Goal: Transaction & Acquisition: Purchase product/service

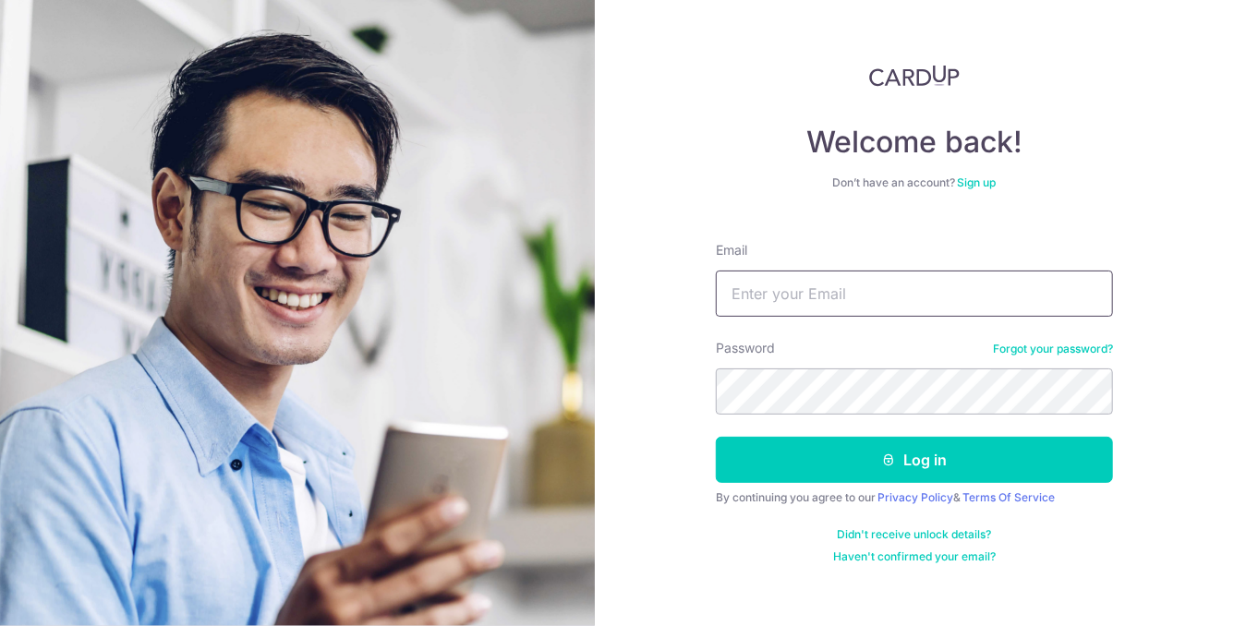
click at [973, 291] on input "Email" at bounding box center [914, 294] width 397 height 46
type input "ronrachelregisrayner@gmail.com"
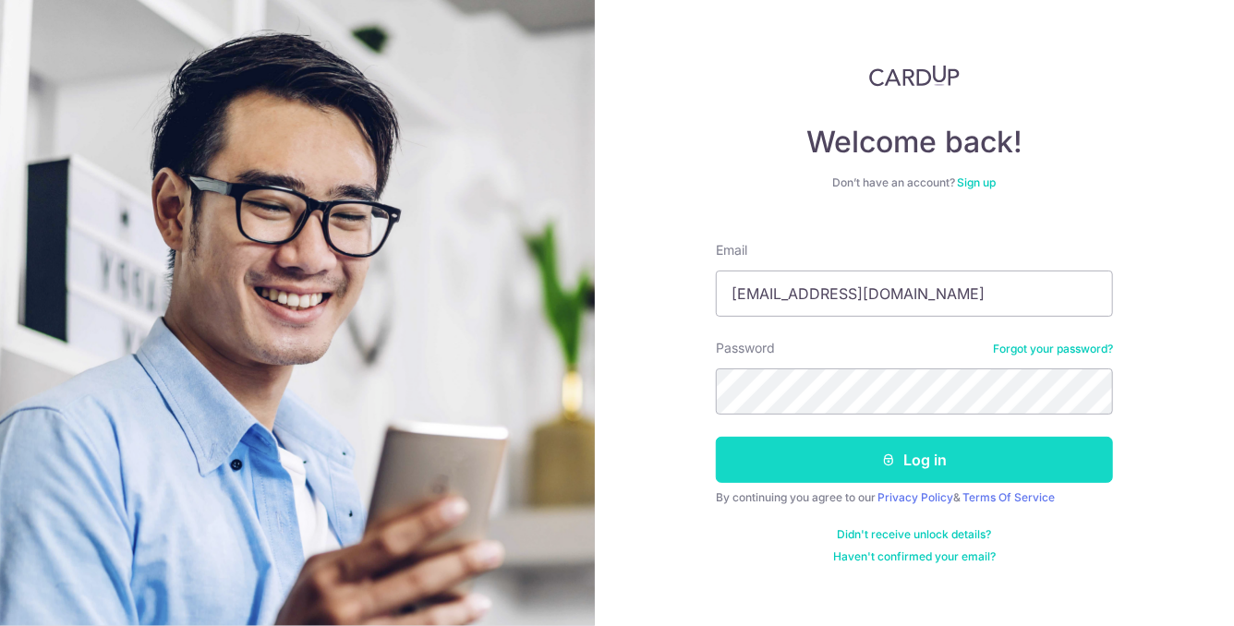
click at [918, 466] on button "Log in" at bounding box center [914, 460] width 397 height 46
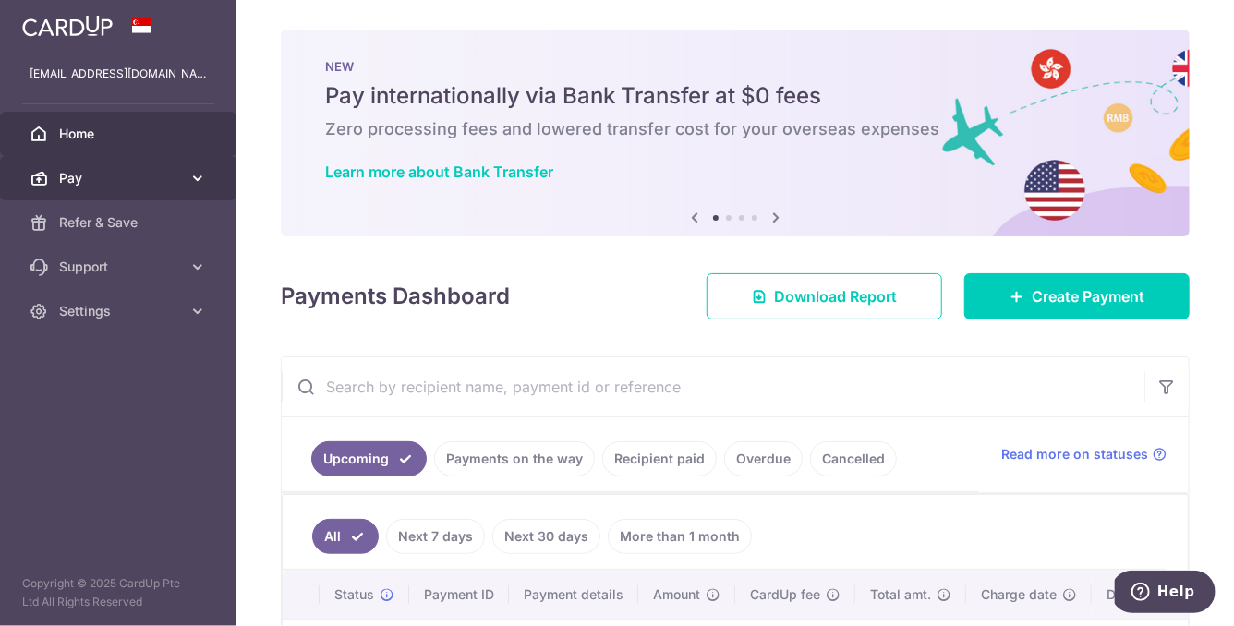
click at [193, 169] on icon at bounding box center [197, 178] width 18 height 18
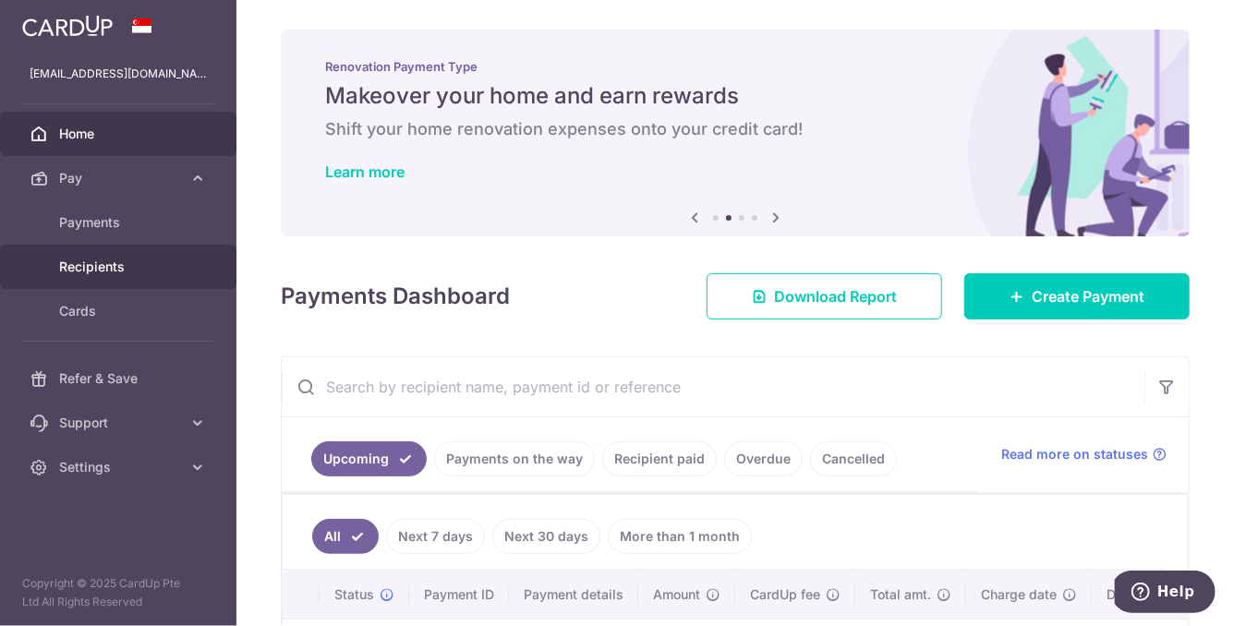
click at [101, 268] on span "Recipients" at bounding box center [120, 267] width 122 height 18
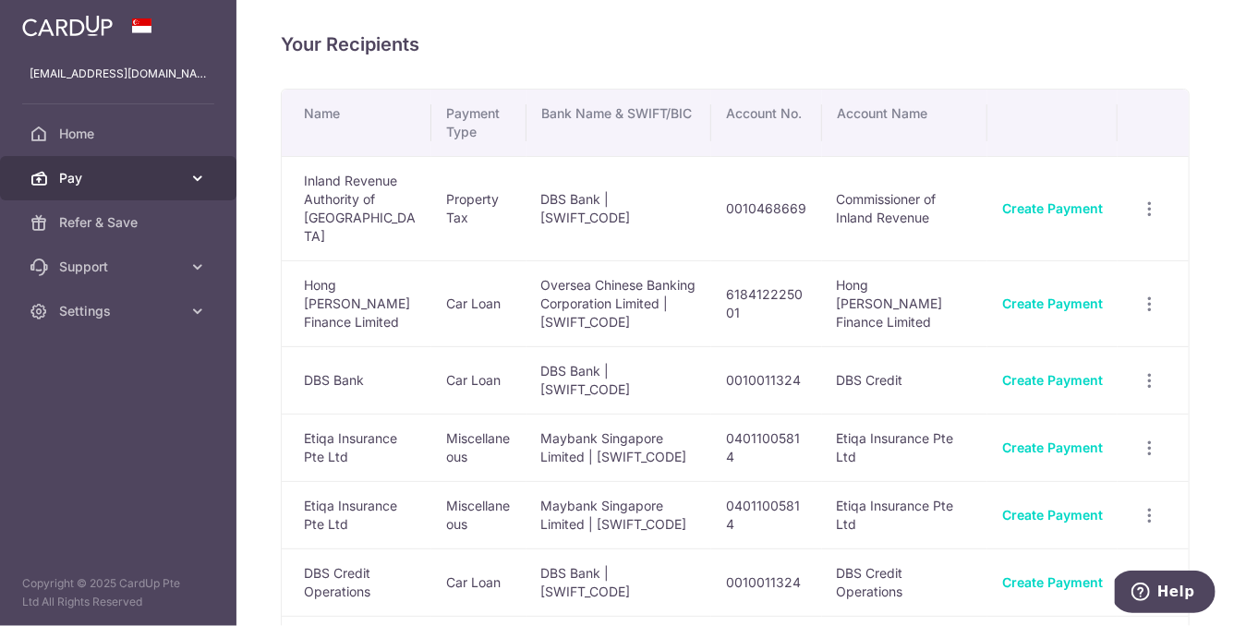
click at [124, 184] on span "Pay" at bounding box center [120, 178] width 122 height 18
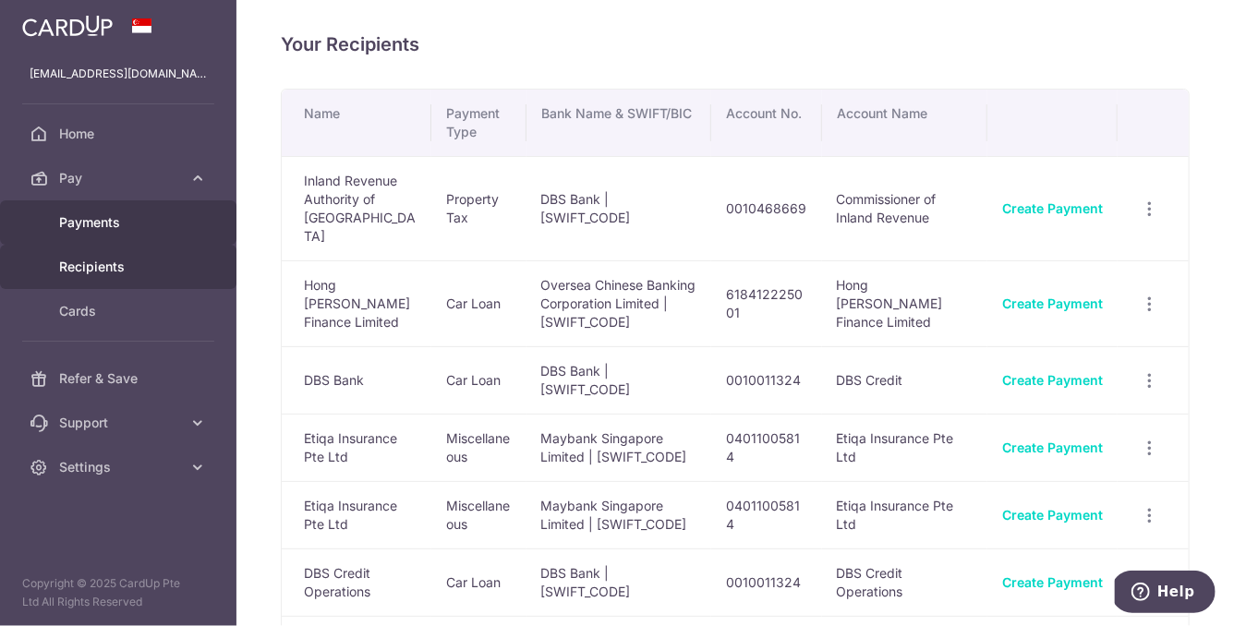
click at [89, 234] on link "Payments" at bounding box center [118, 222] width 236 height 44
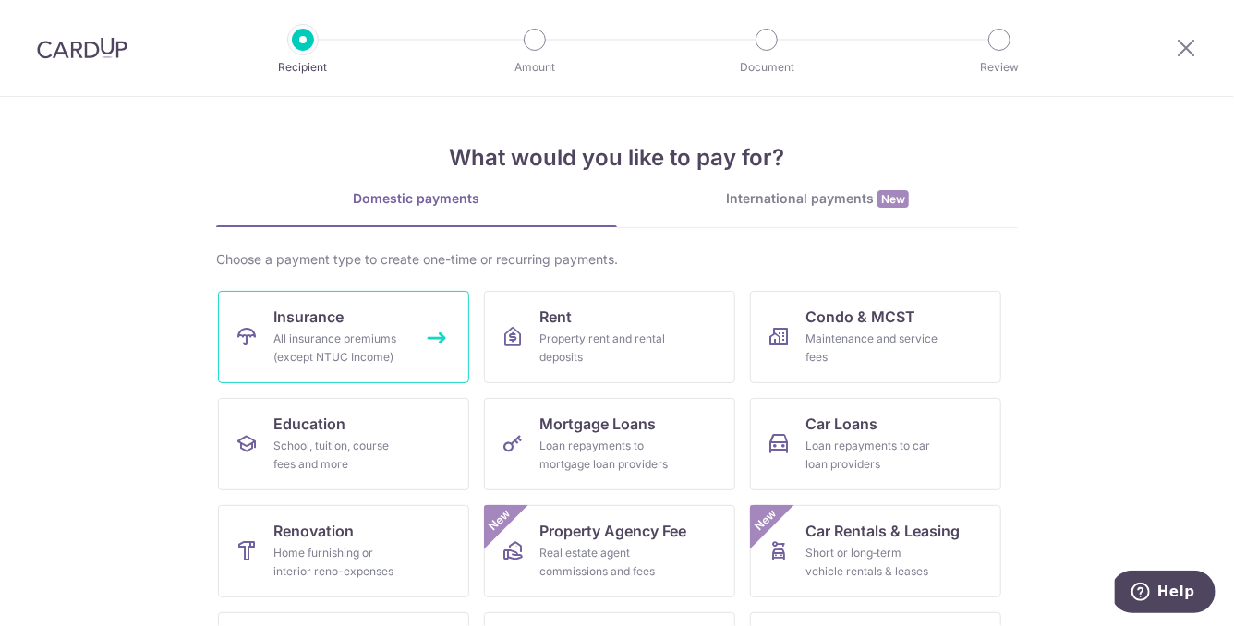
click at [327, 333] on div "All insurance premiums (except NTUC Income)" at bounding box center [339, 348] width 133 height 37
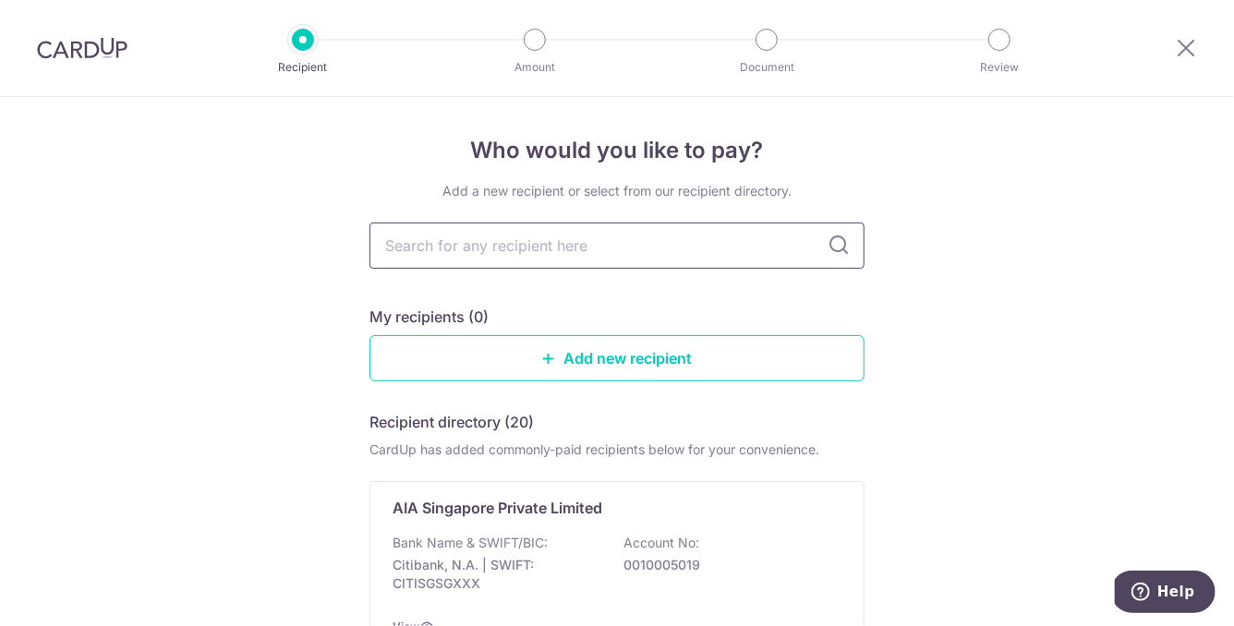
click at [567, 248] on input "text" at bounding box center [616, 246] width 495 height 46
type input "prudential]"
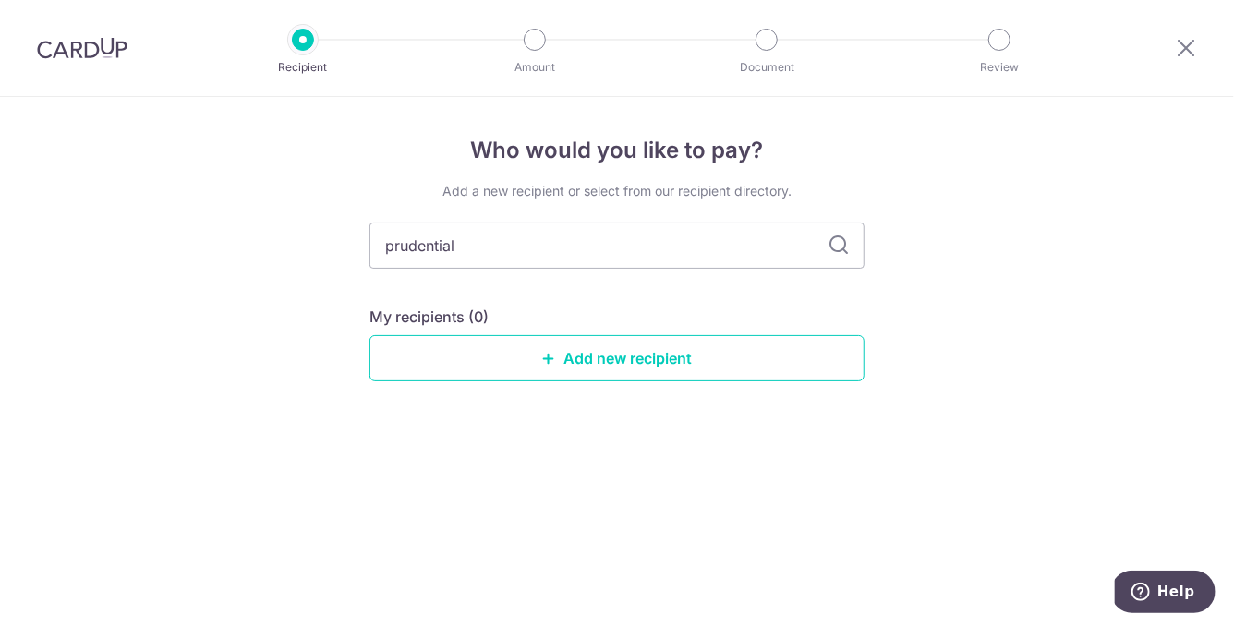
type input "prudential"
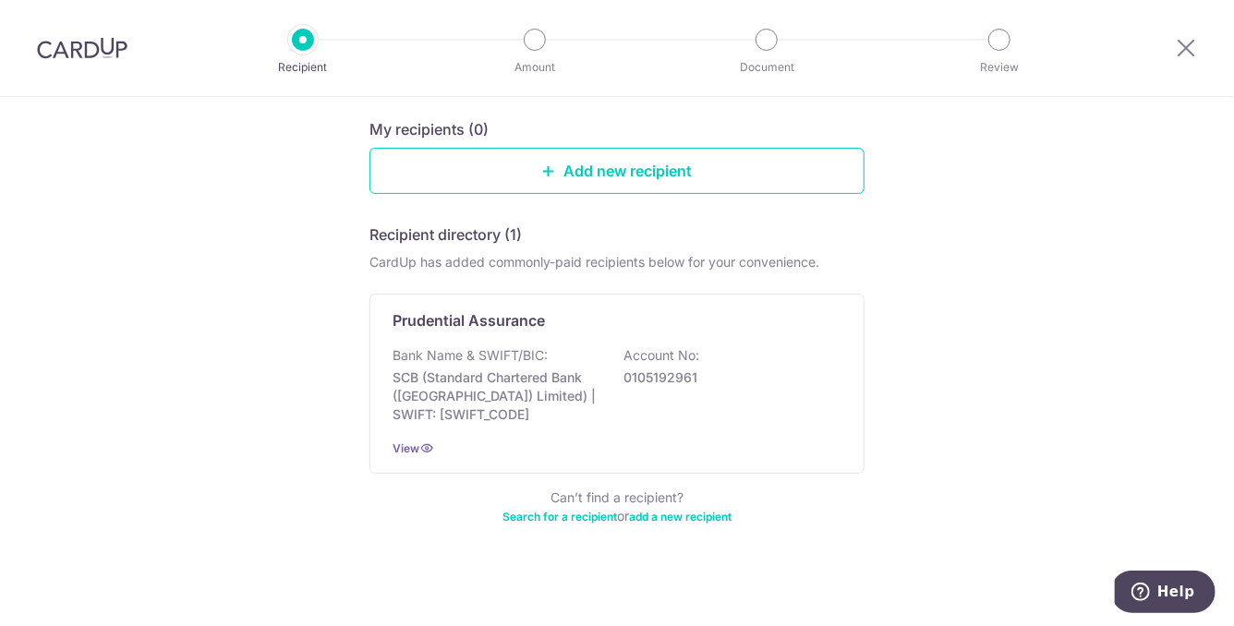
scroll to position [194, 0]
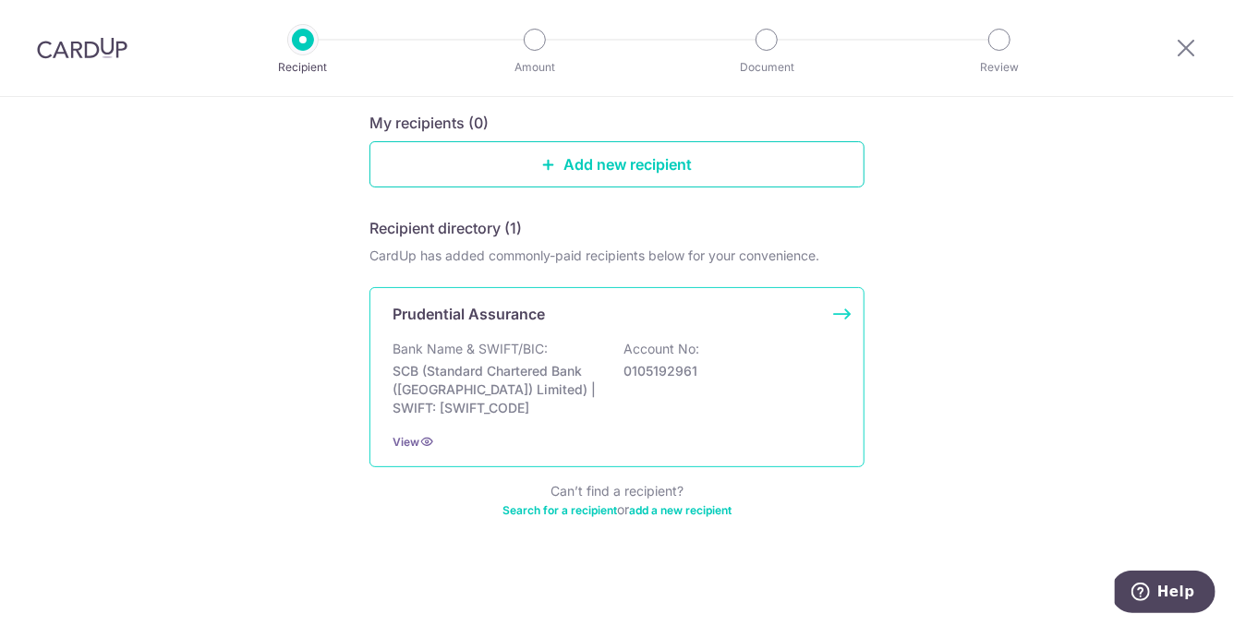
click at [433, 382] on p "SCB (Standard Chartered Bank (Singapore) Limited) | SWIFT: SCBLSG22XXX" at bounding box center [496, 389] width 207 height 55
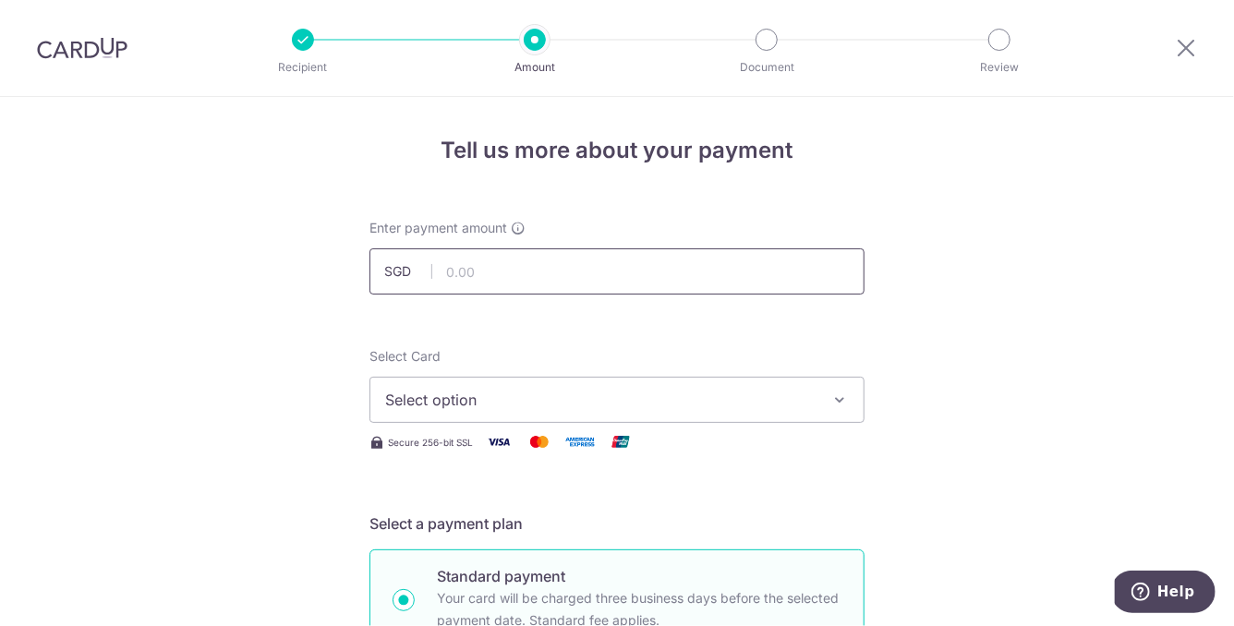
click at [492, 262] on input "text" at bounding box center [616, 271] width 495 height 46
type input "1,054.40"
click at [516, 397] on span "Select option" at bounding box center [600, 400] width 430 height 22
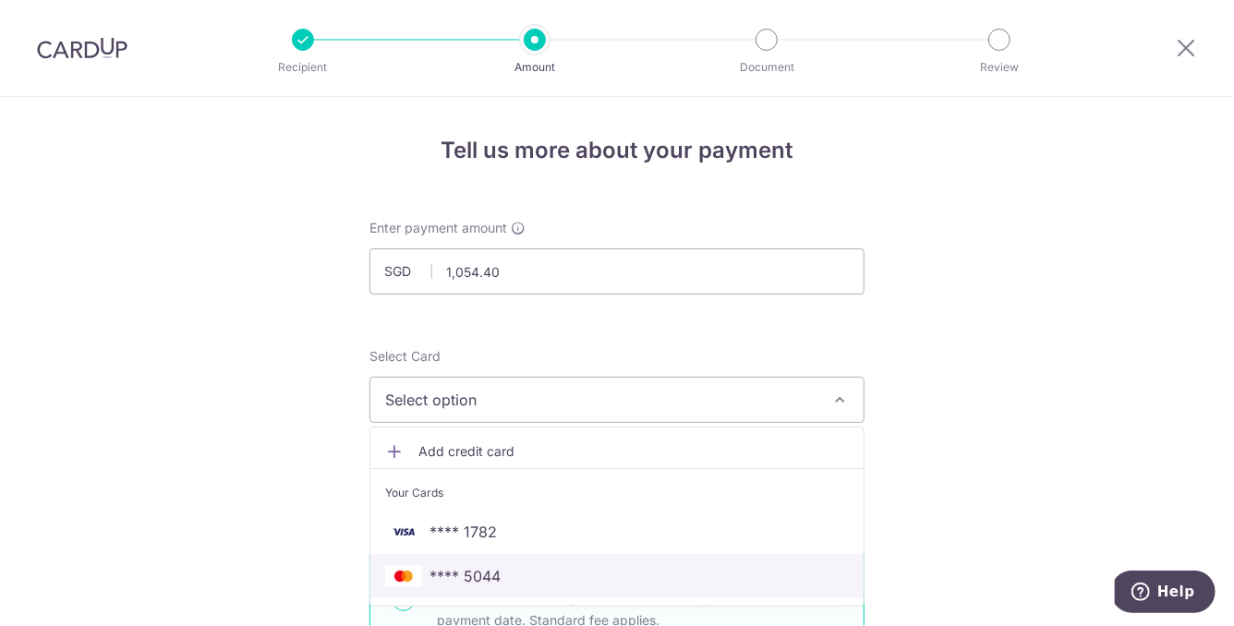
click at [490, 567] on span "**** 5044" at bounding box center [465, 576] width 71 height 22
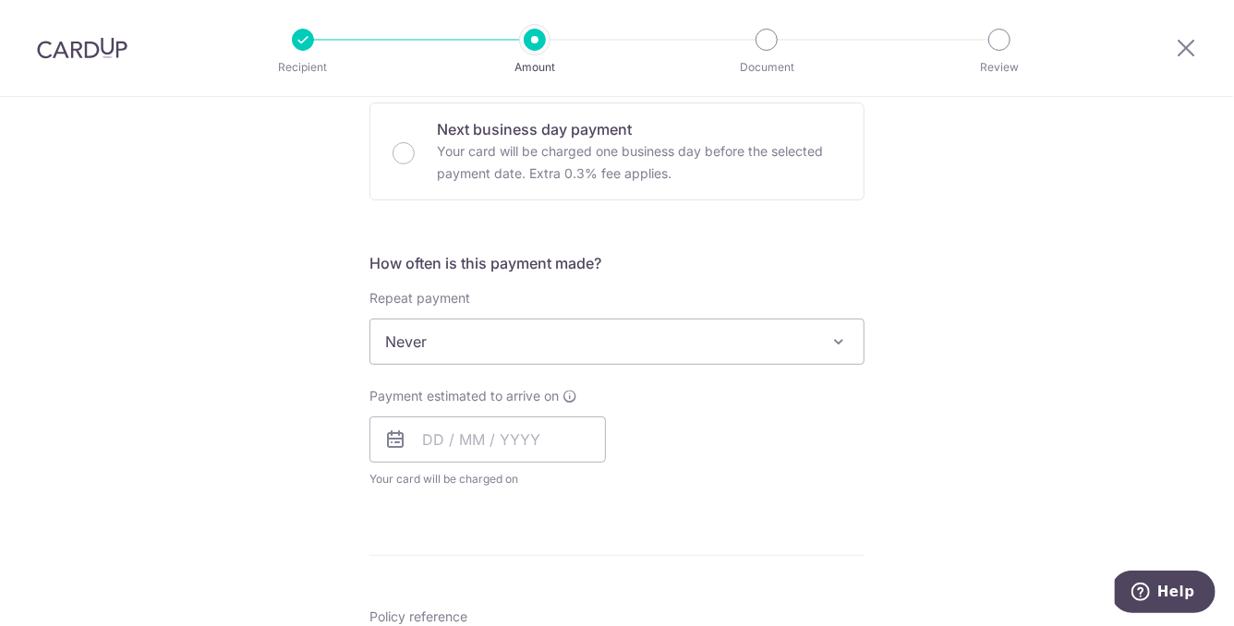
scroll to position [587, 0]
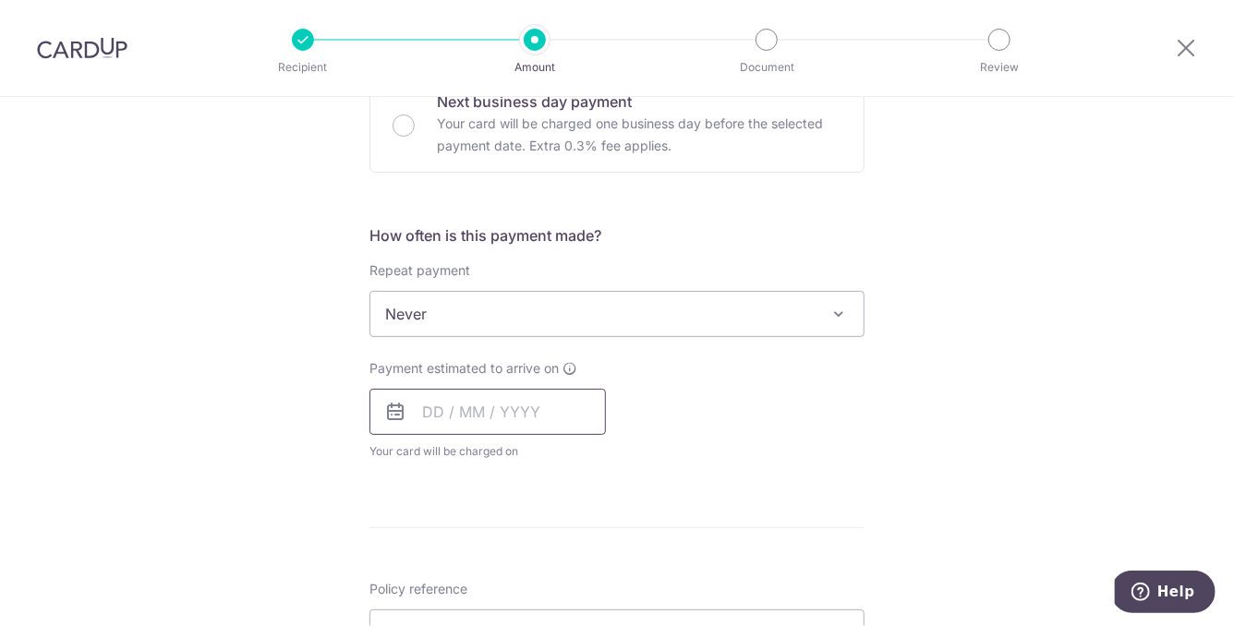
click at [453, 421] on input "text" at bounding box center [487, 412] width 236 height 46
click at [589, 615] on link "17" at bounding box center [592, 617] width 30 height 30
type input "17/10/2025"
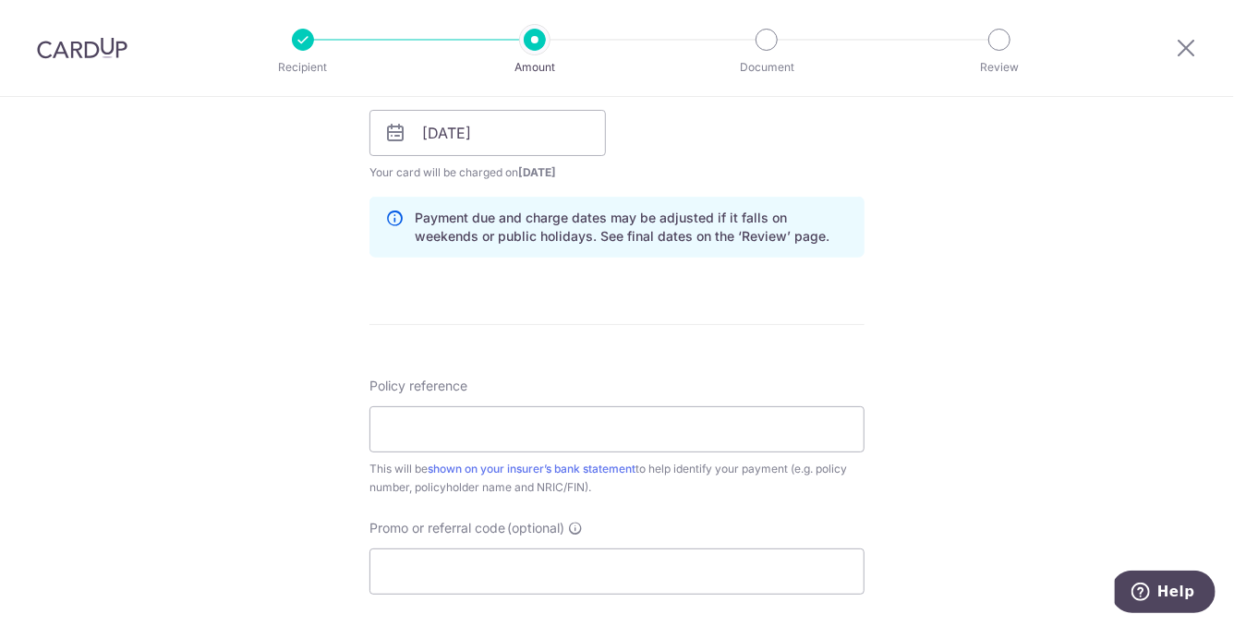
scroll to position [878, 0]
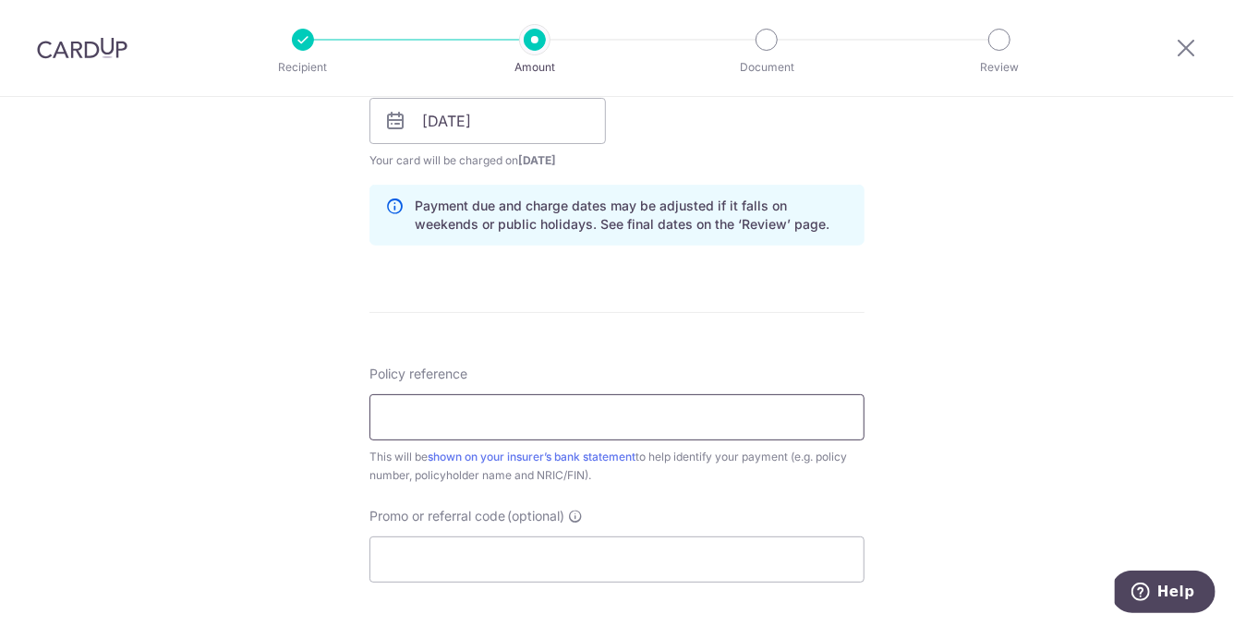
click at [398, 415] on input "Policy reference" at bounding box center [616, 417] width 495 height 46
paste input "50222312"
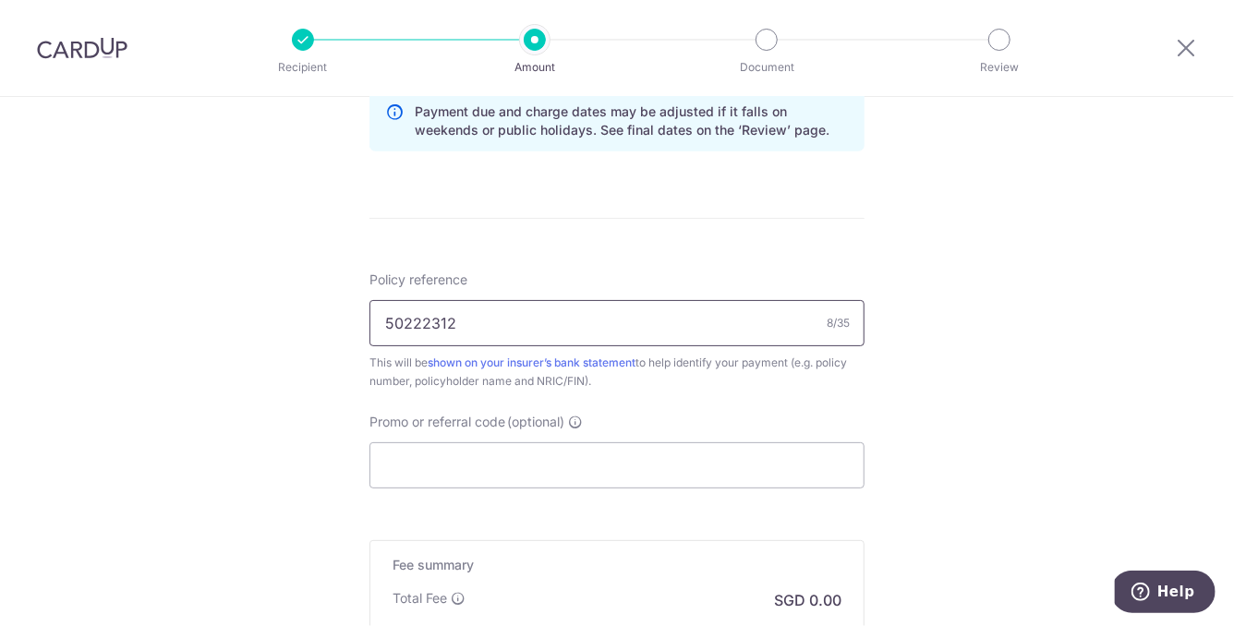
scroll to position [988, 0]
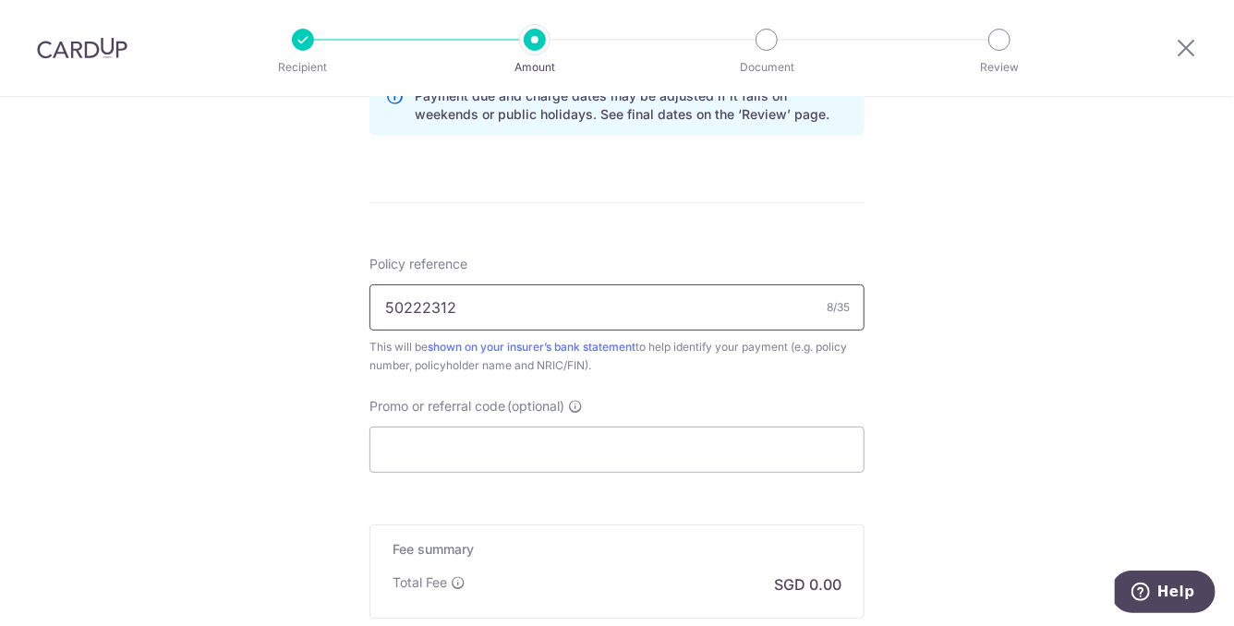
type input "50222312"
click at [413, 432] on input "Promo or referral code (optional)" at bounding box center [616, 450] width 495 height 46
paste input "OFF225"
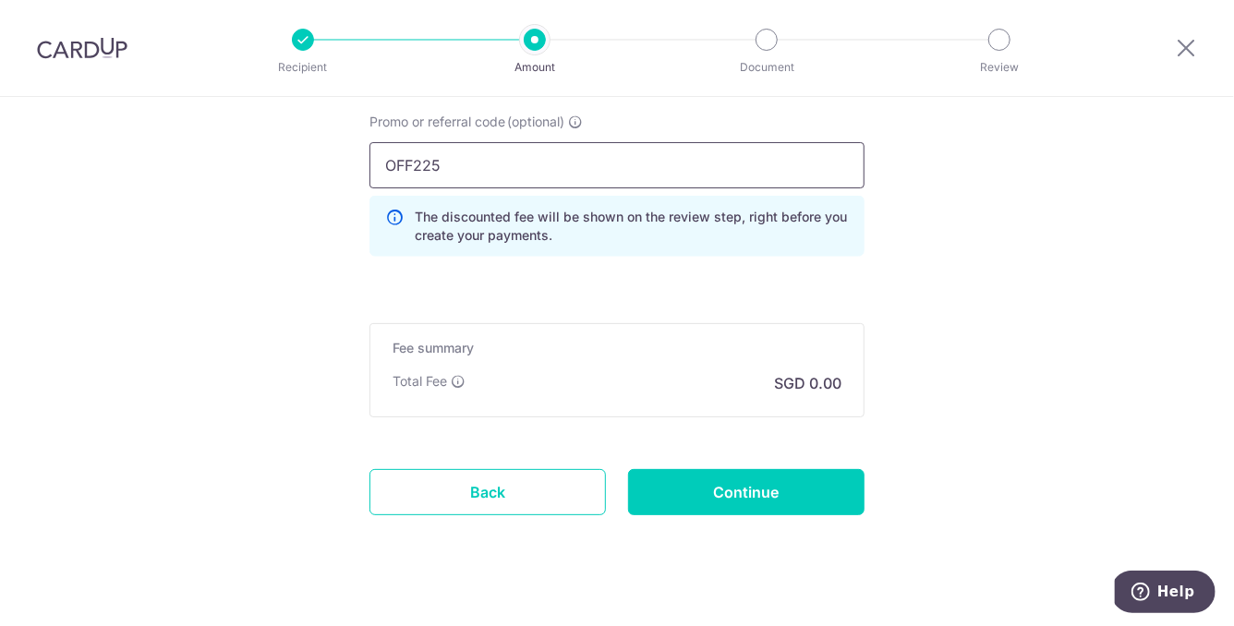
scroll to position [1286, 0]
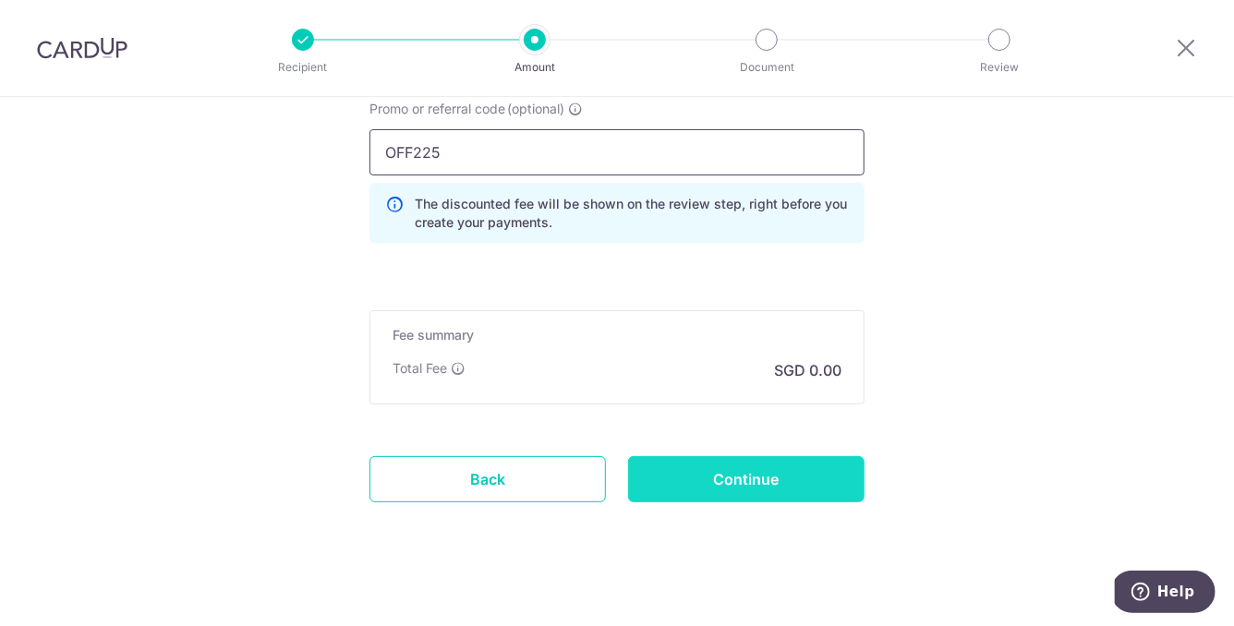
type input "OFF225"
click at [704, 469] on input "Continue" at bounding box center [746, 479] width 236 height 46
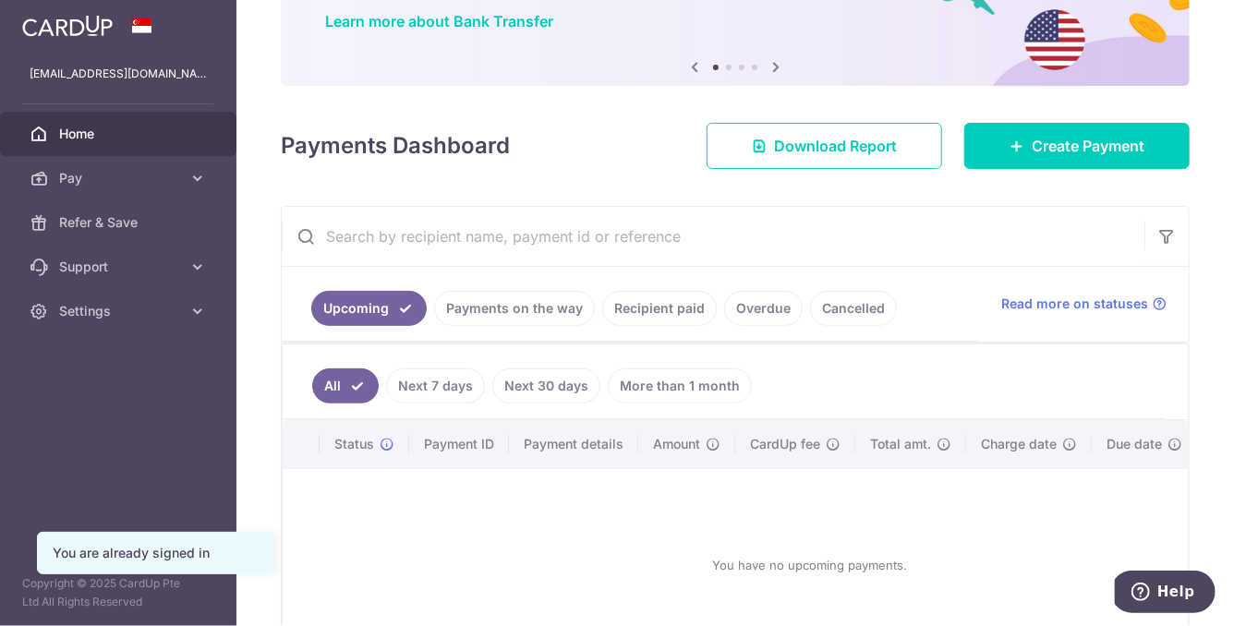
click at [662, 318] on link "Recipient paid" at bounding box center [659, 308] width 115 height 35
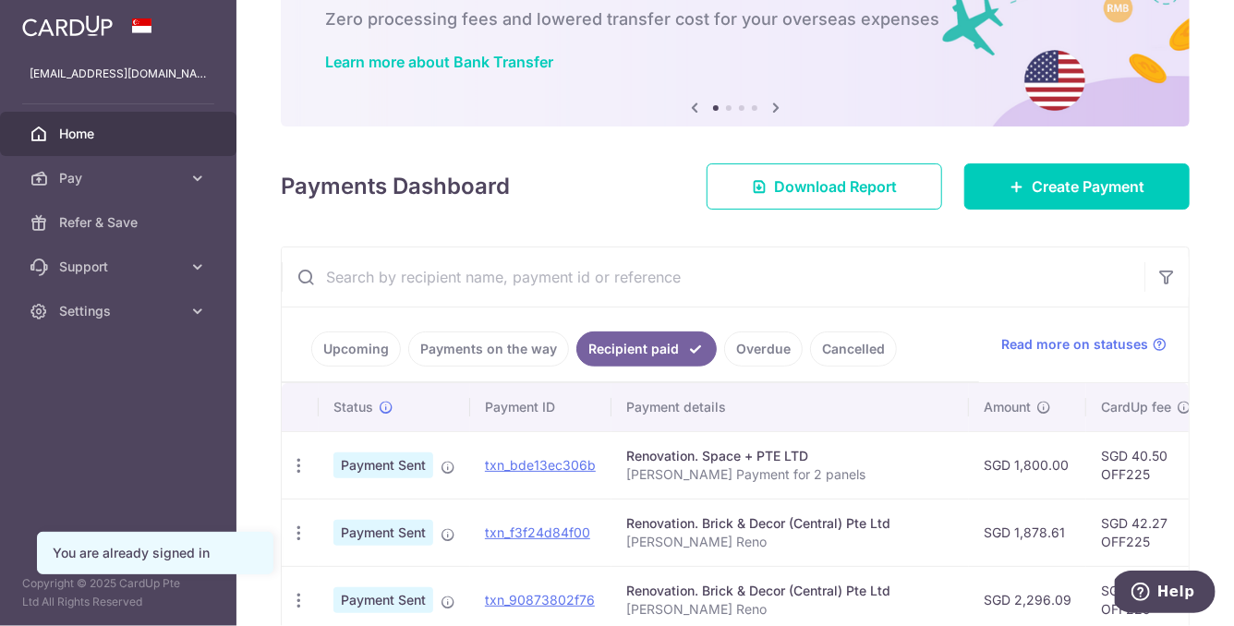
scroll to position [151, 0]
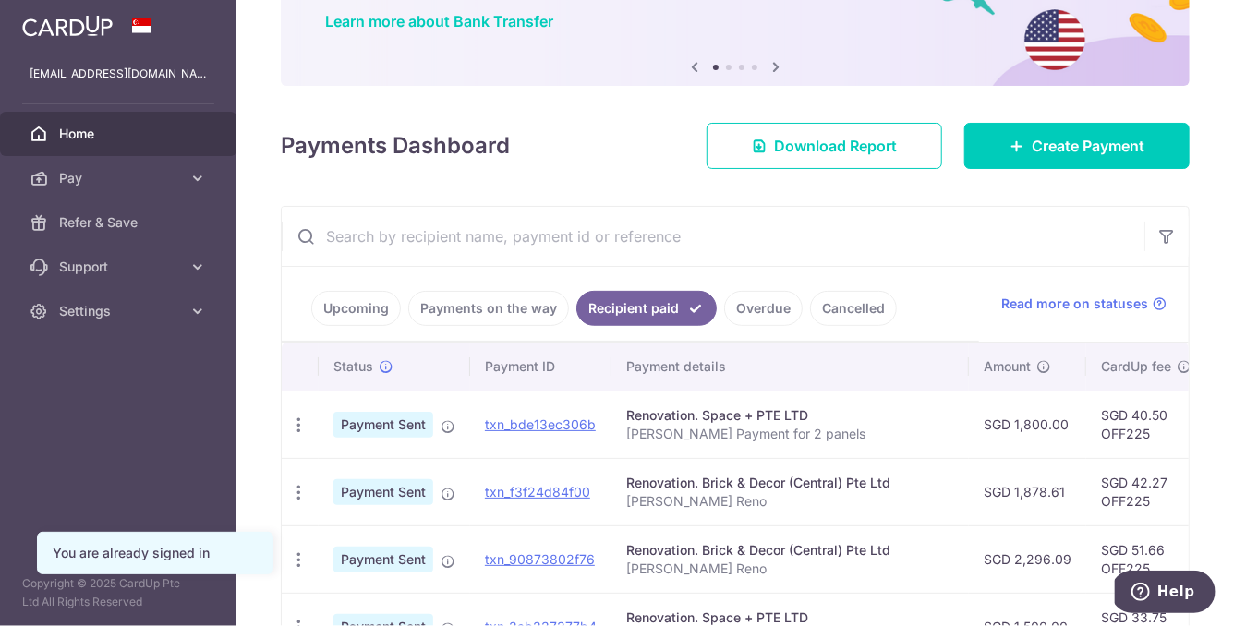
click at [542, 229] on input "text" at bounding box center [713, 236] width 863 height 59
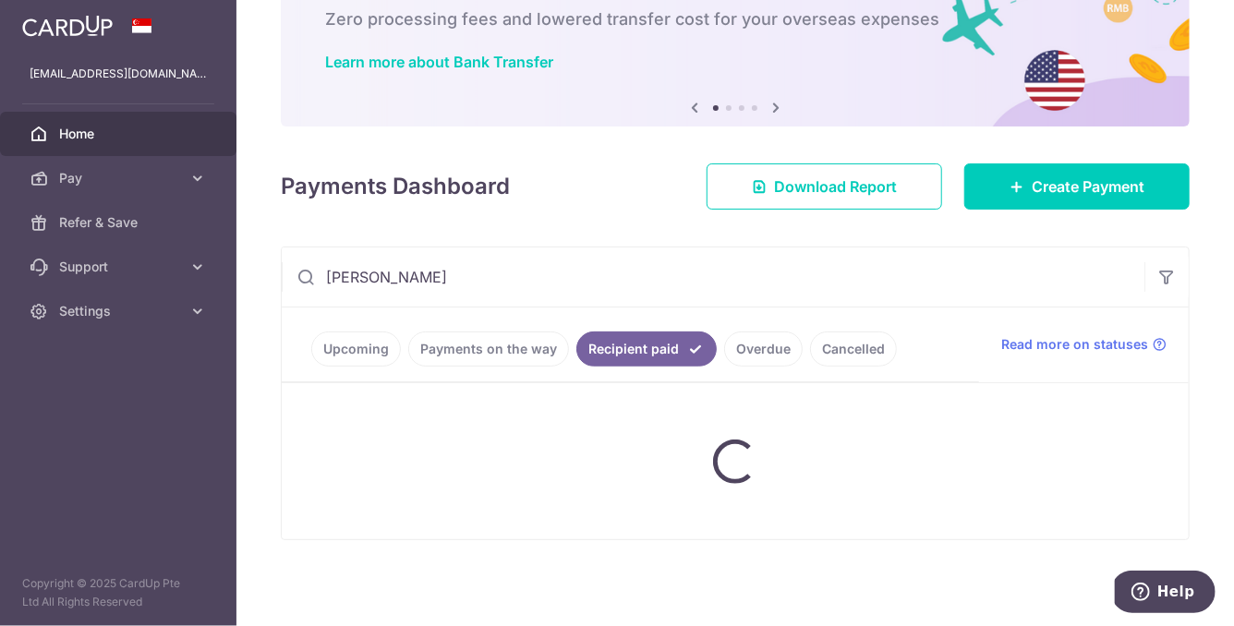
scroll to position [70, 0]
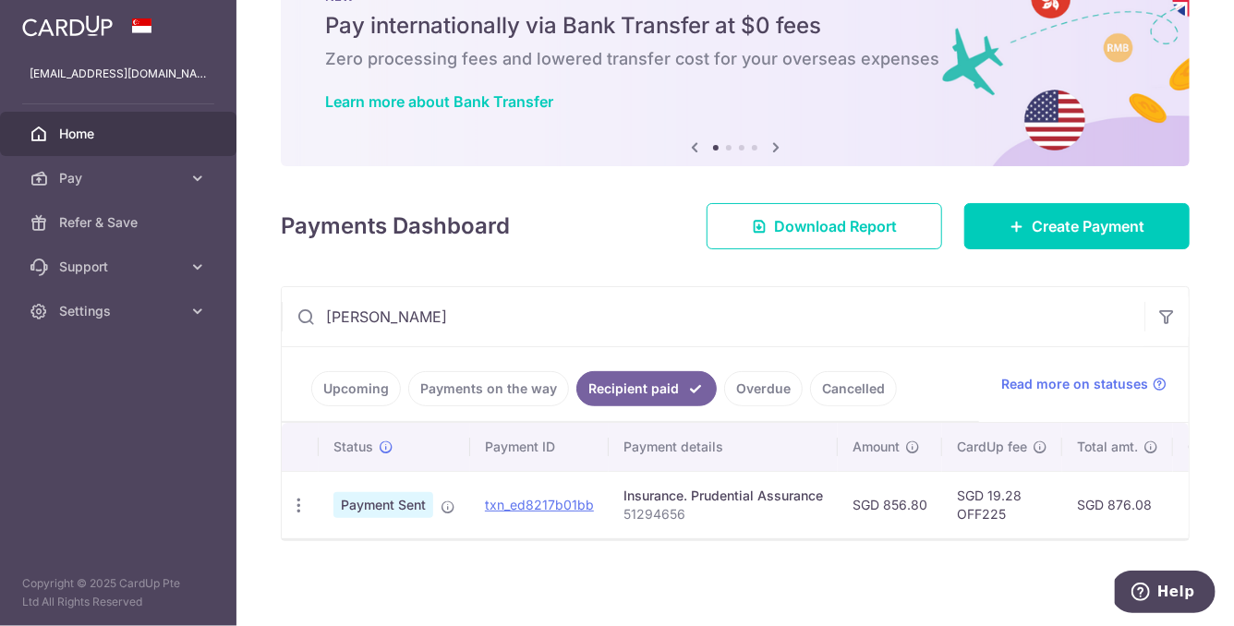
type input "pruden"
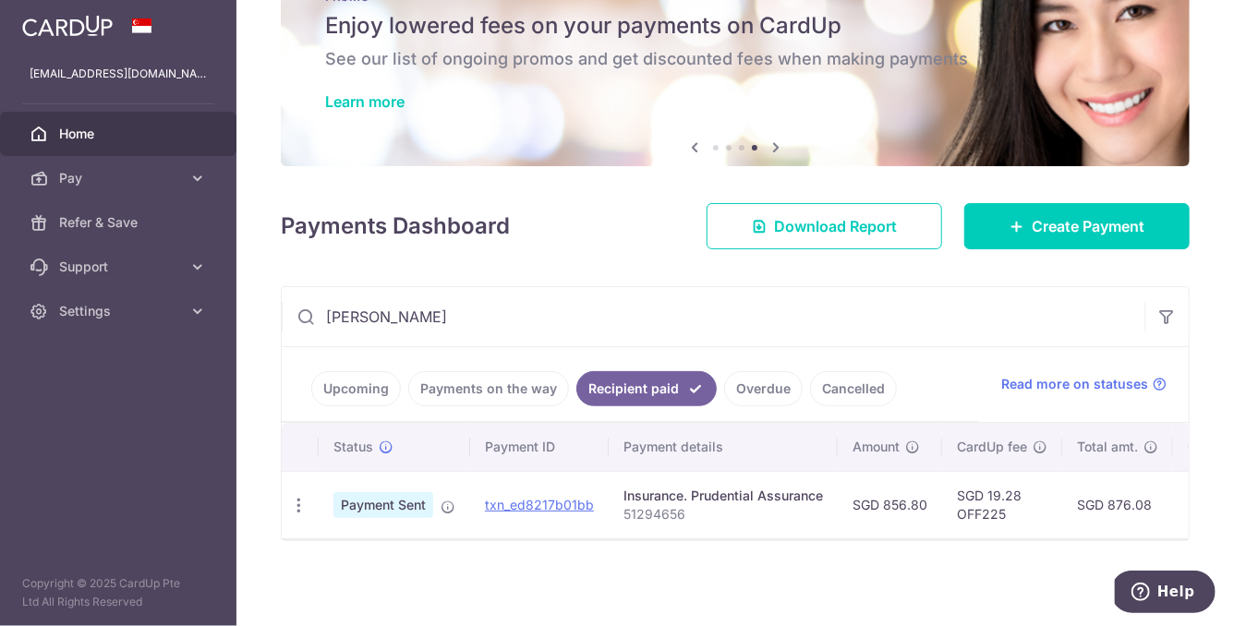
scroll to position [56, 0]
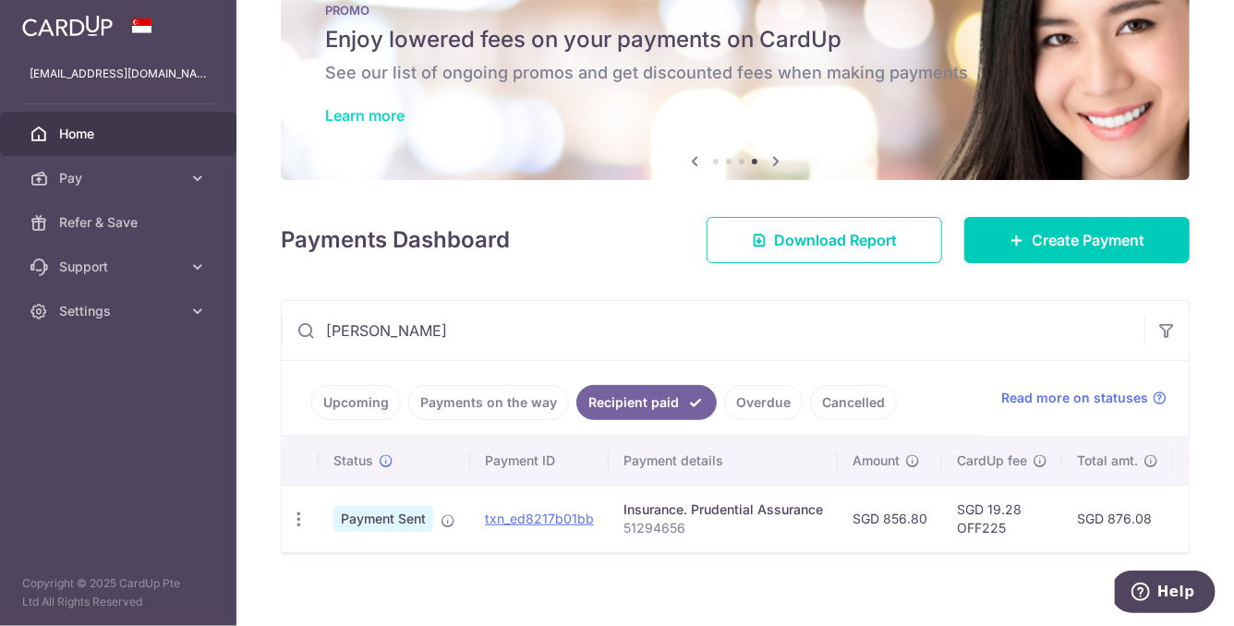
click at [382, 113] on link "Learn more" at bounding box center [364, 115] width 79 height 18
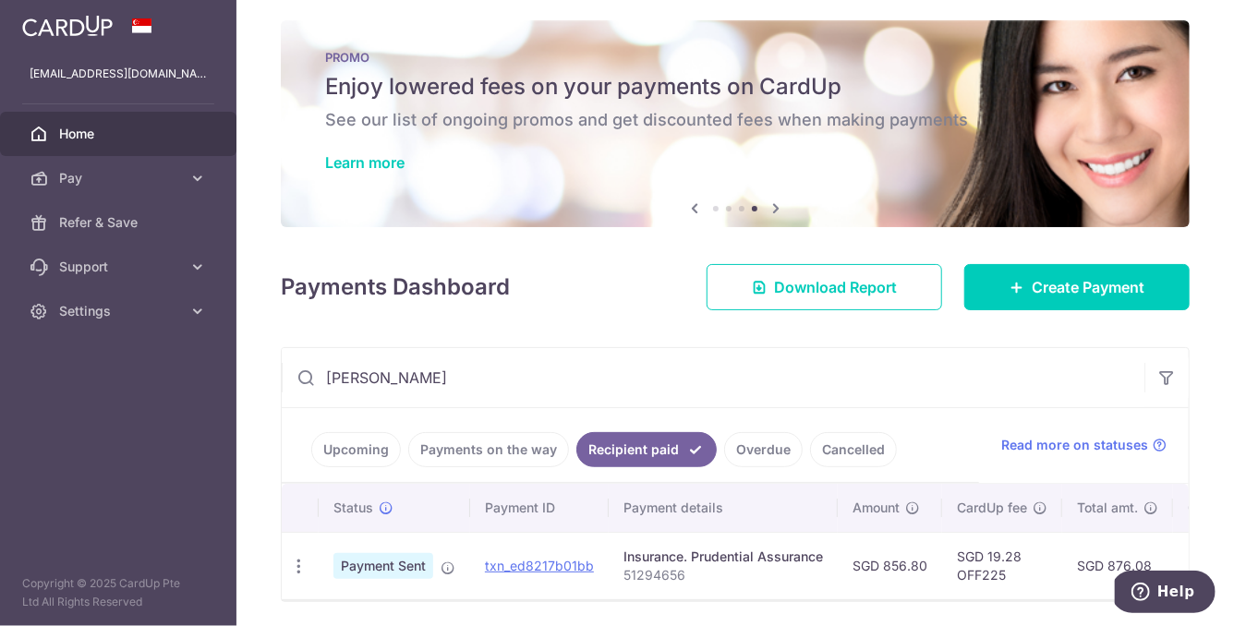
scroll to position [0, 0]
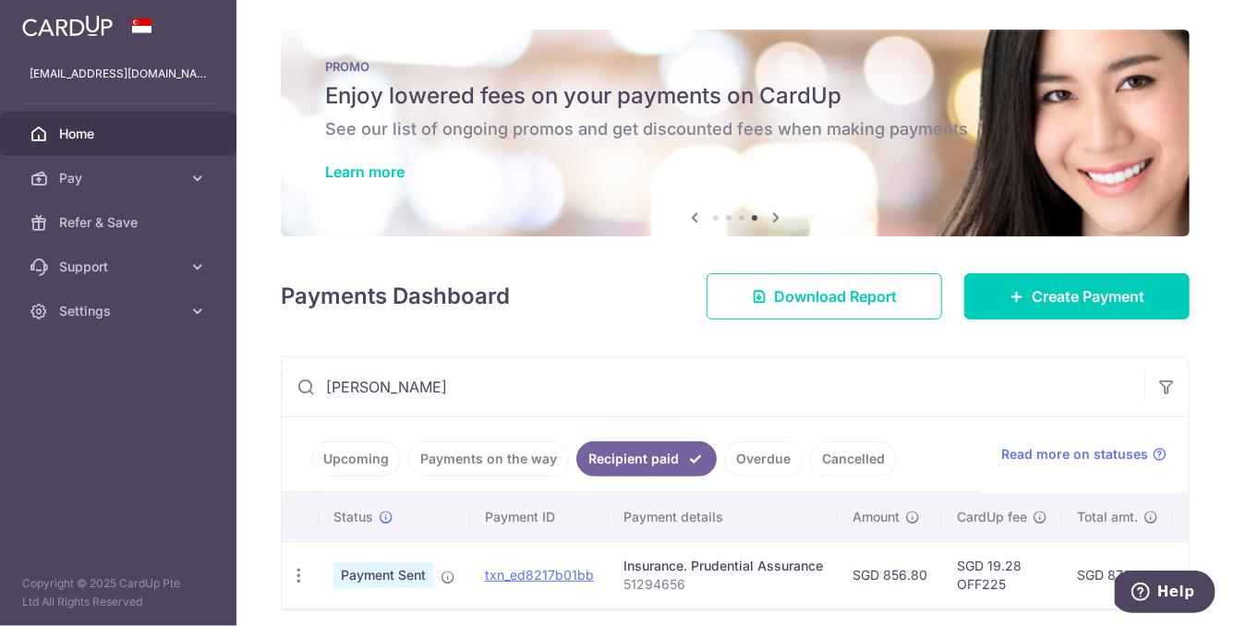
click at [743, 220] on li at bounding box center [742, 218] width 6 height 6
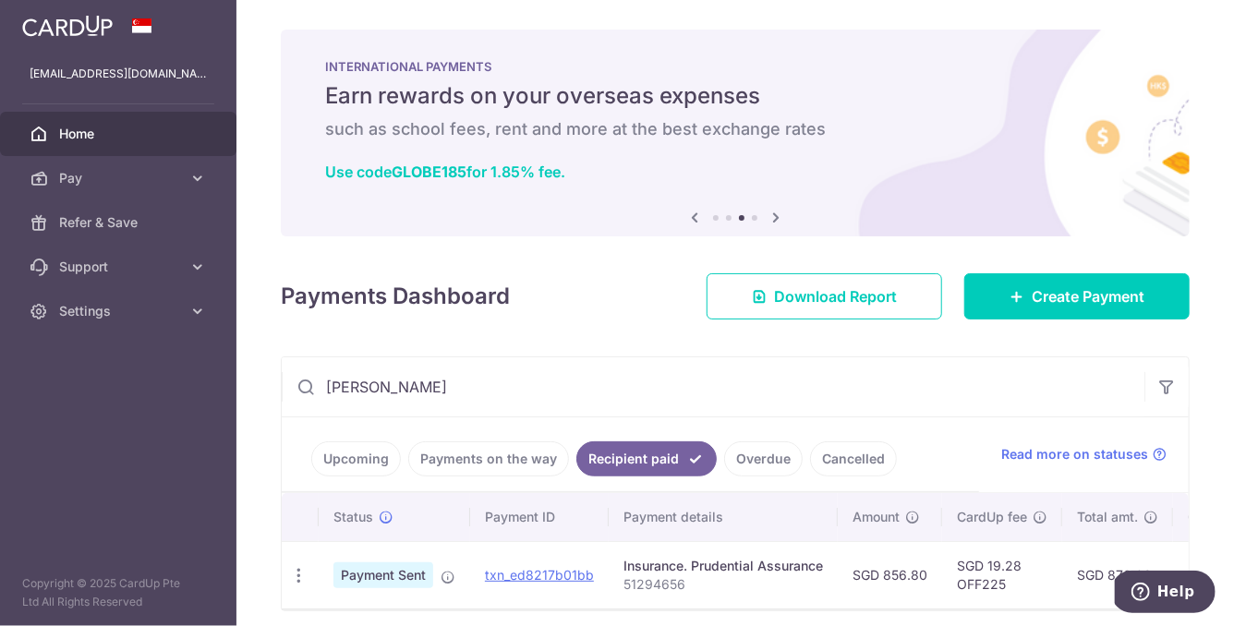
click at [731, 219] on li at bounding box center [729, 218] width 6 height 6
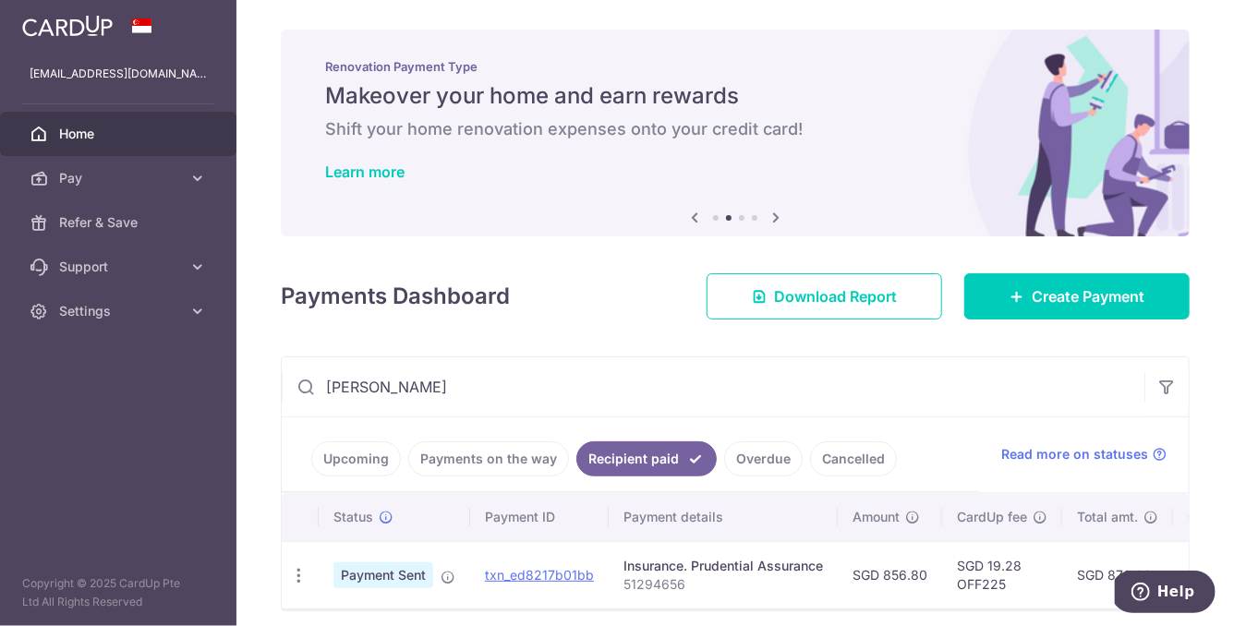
click at [715, 219] on li at bounding box center [716, 218] width 6 height 6
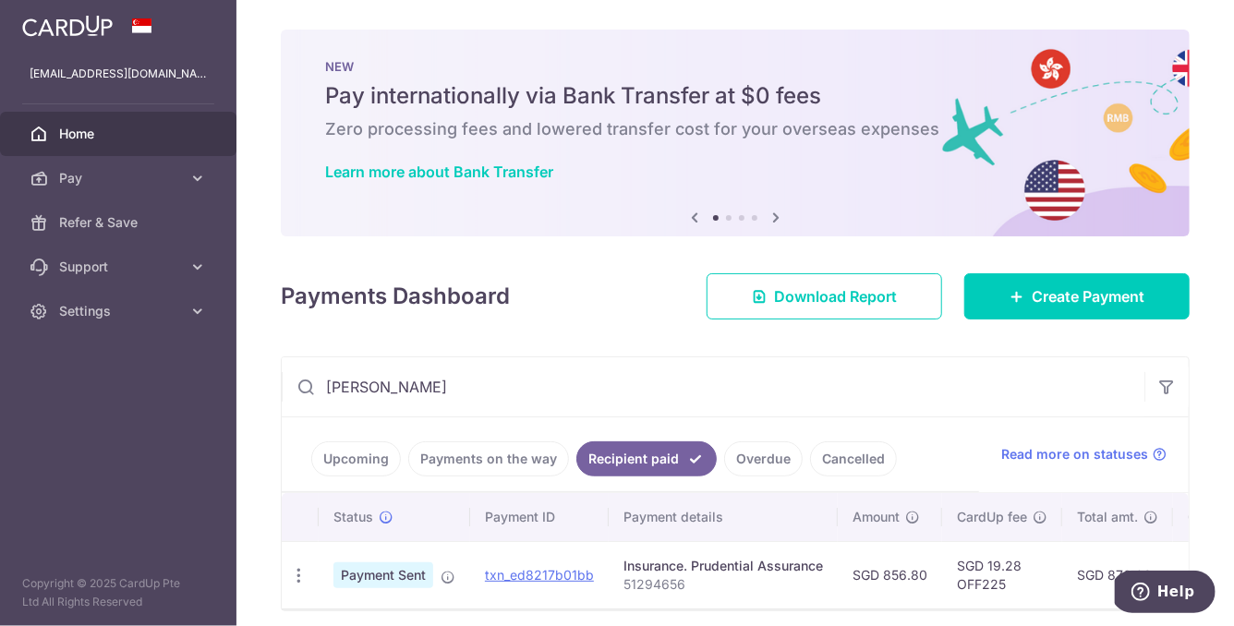
click at [693, 219] on icon at bounding box center [695, 217] width 22 height 23
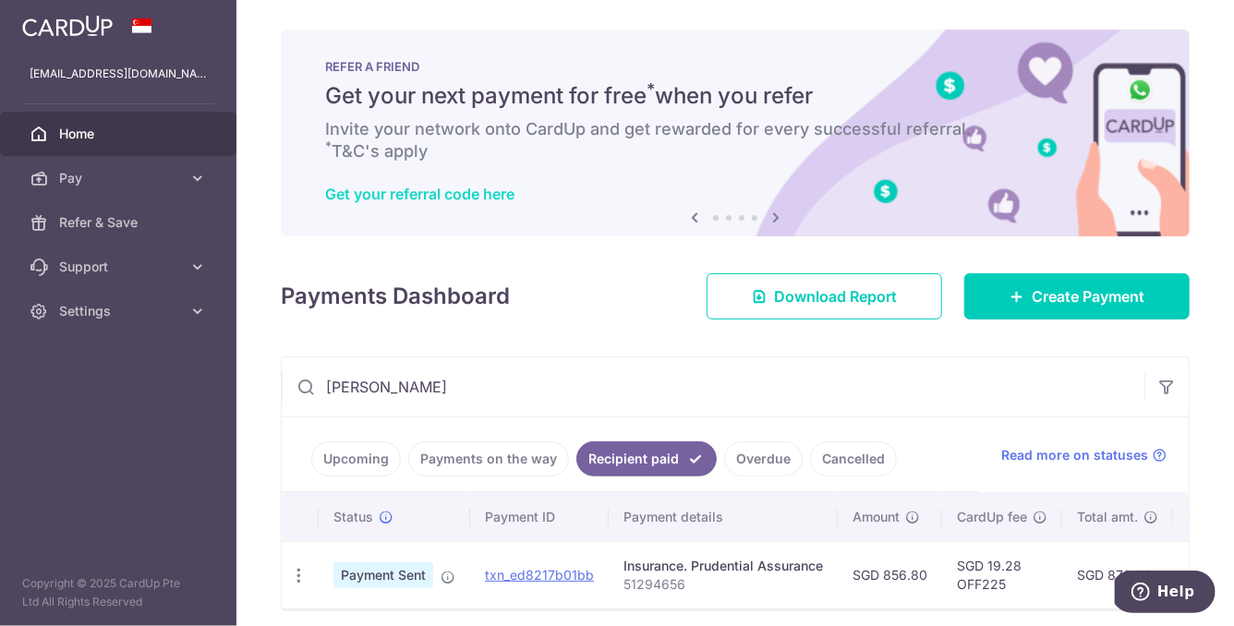
click at [505, 194] on link "Get your referral code here" at bounding box center [419, 194] width 189 height 18
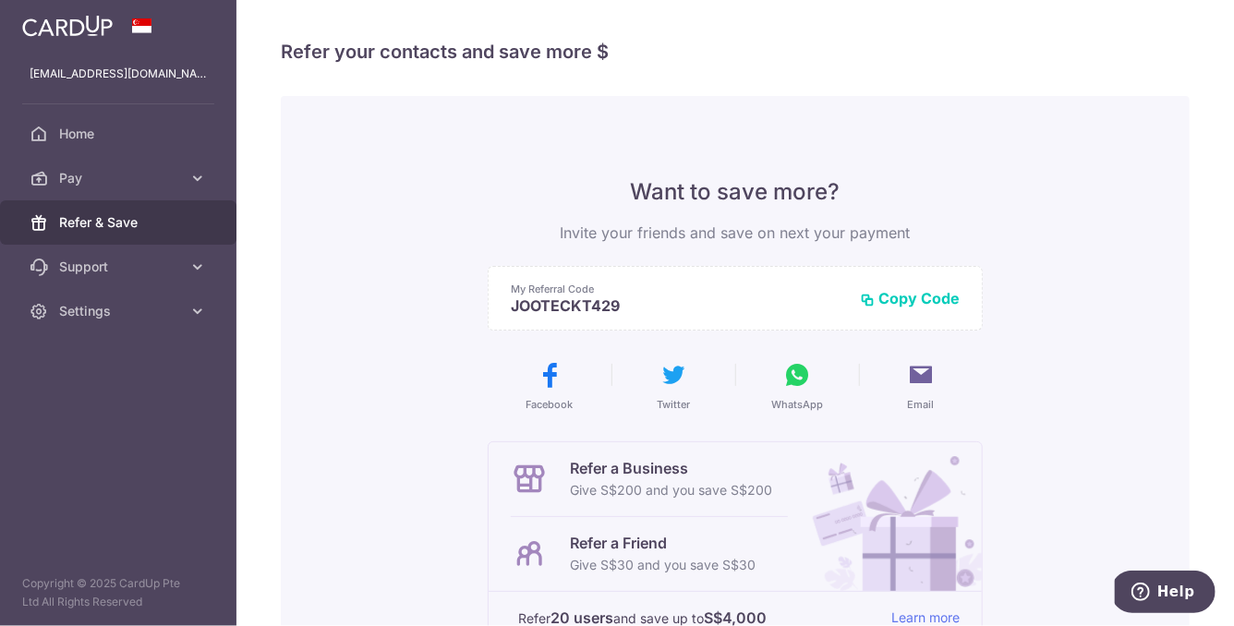
click at [89, 21] on img at bounding box center [67, 26] width 91 height 22
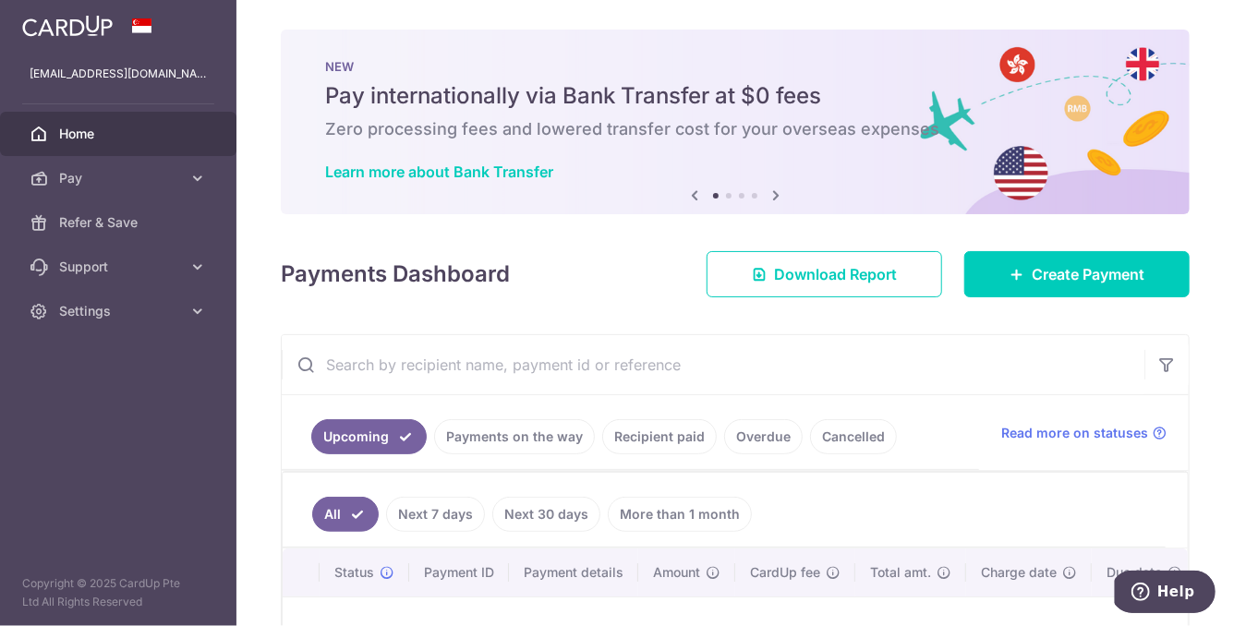
click at [778, 195] on icon at bounding box center [776, 195] width 22 height 23
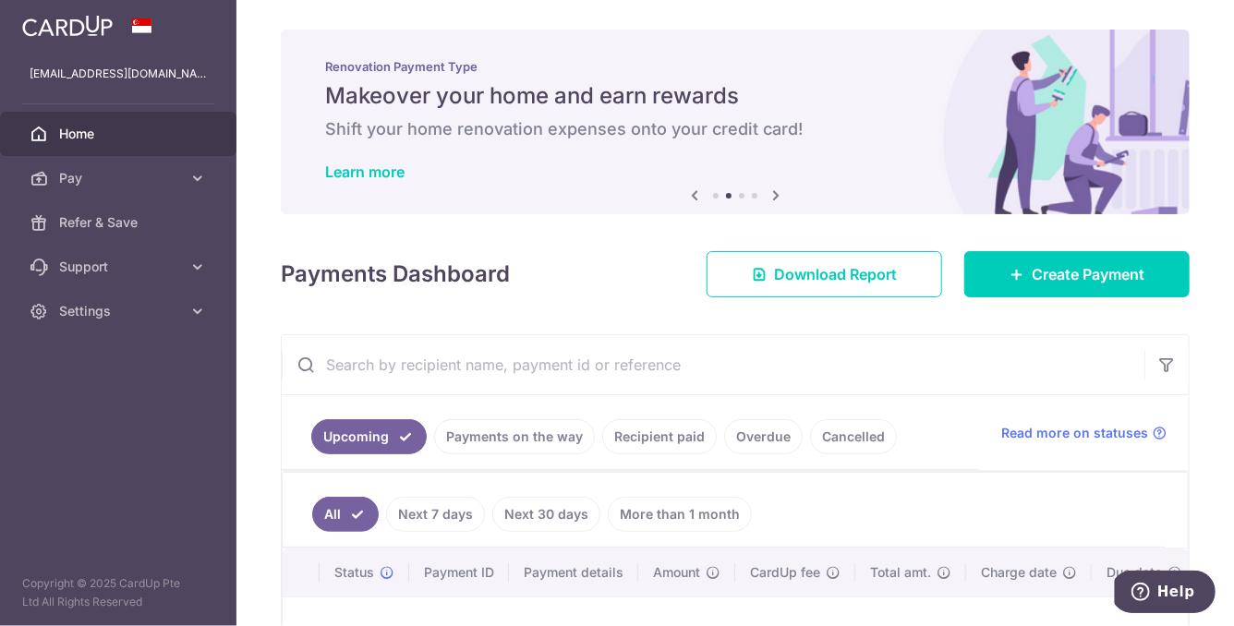
click at [778, 195] on icon at bounding box center [776, 195] width 22 height 23
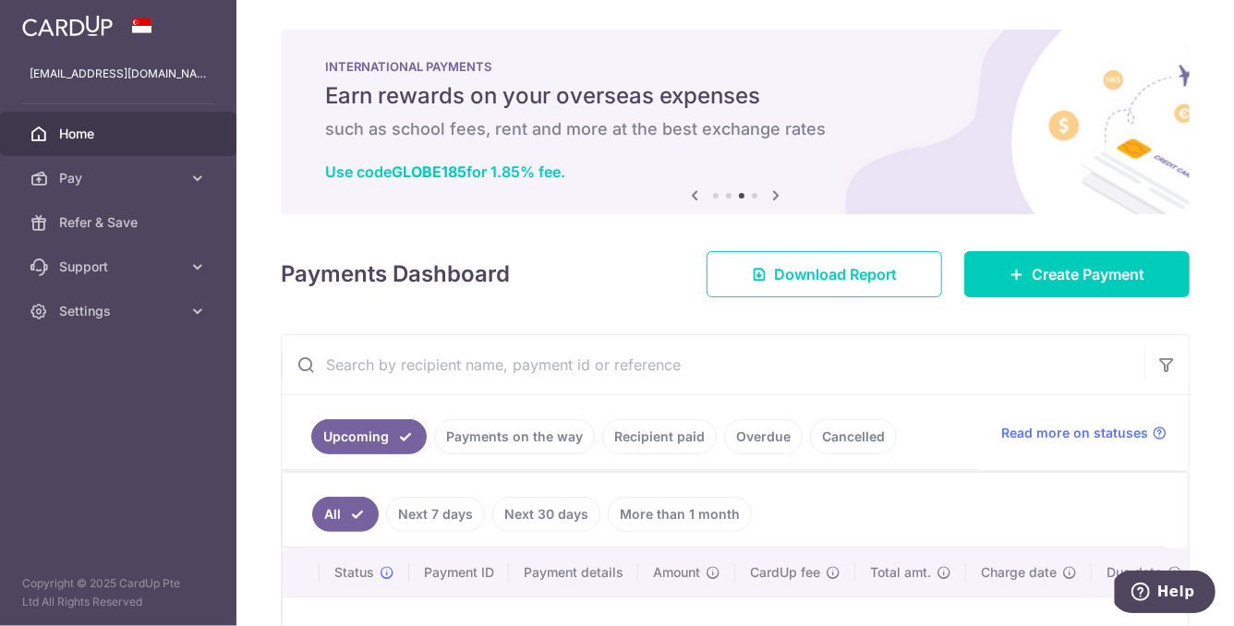
click at [778, 195] on icon at bounding box center [776, 195] width 22 height 23
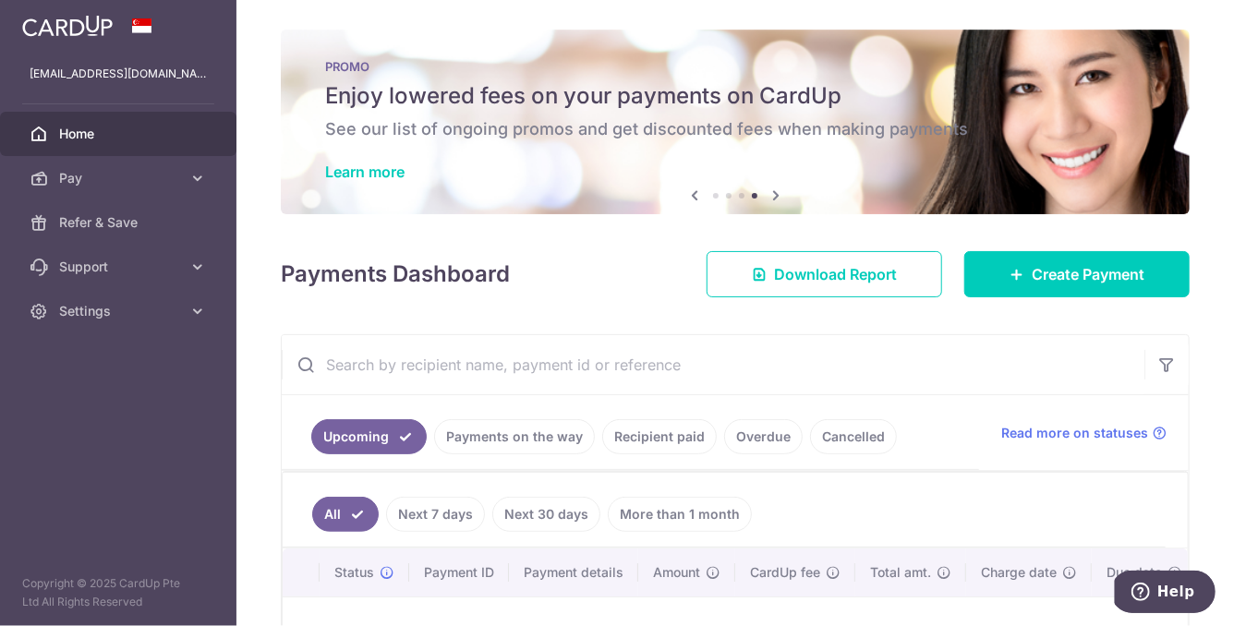
click at [524, 89] on h5 "Enjoy lowered fees on your payments on CardUp" at bounding box center [735, 96] width 820 height 30
click at [382, 178] on link "Learn more" at bounding box center [364, 172] width 79 height 18
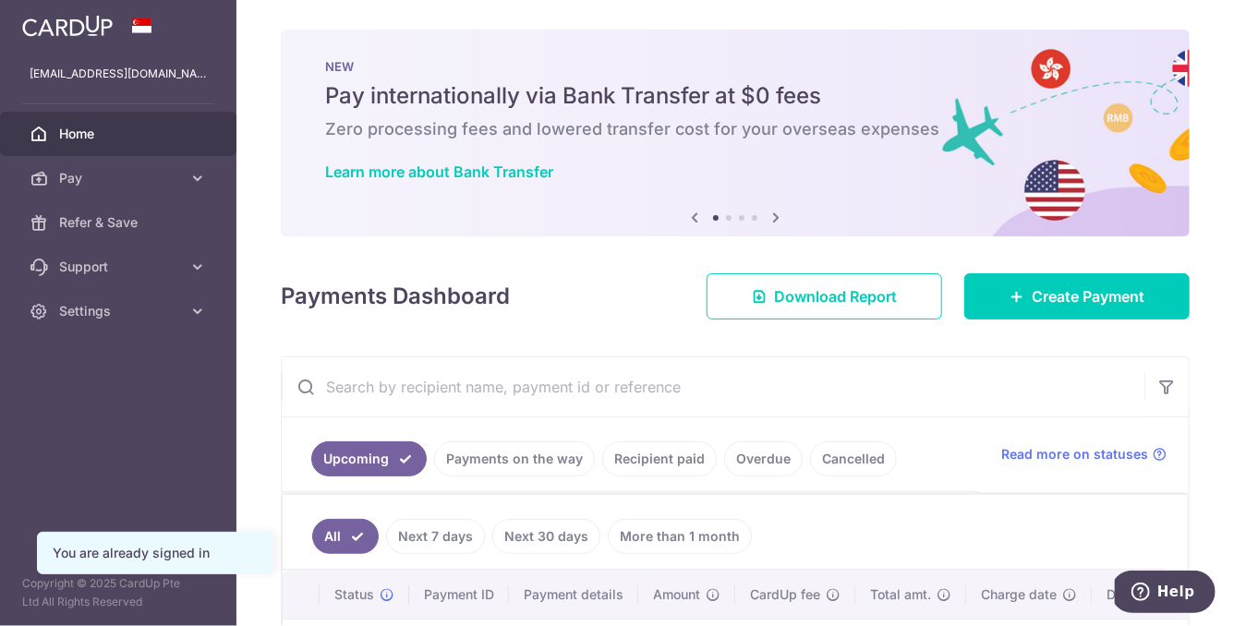
click at [779, 216] on icon at bounding box center [776, 217] width 22 height 23
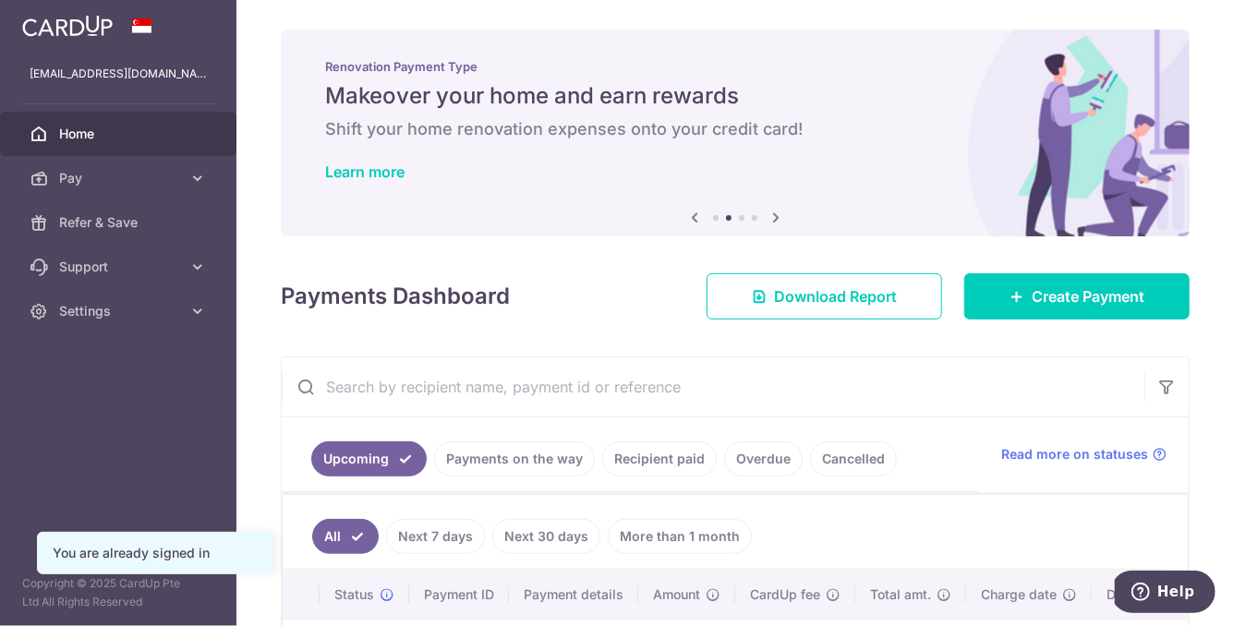
click at [779, 216] on icon at bounding box center [776, 217] width 22 height 23
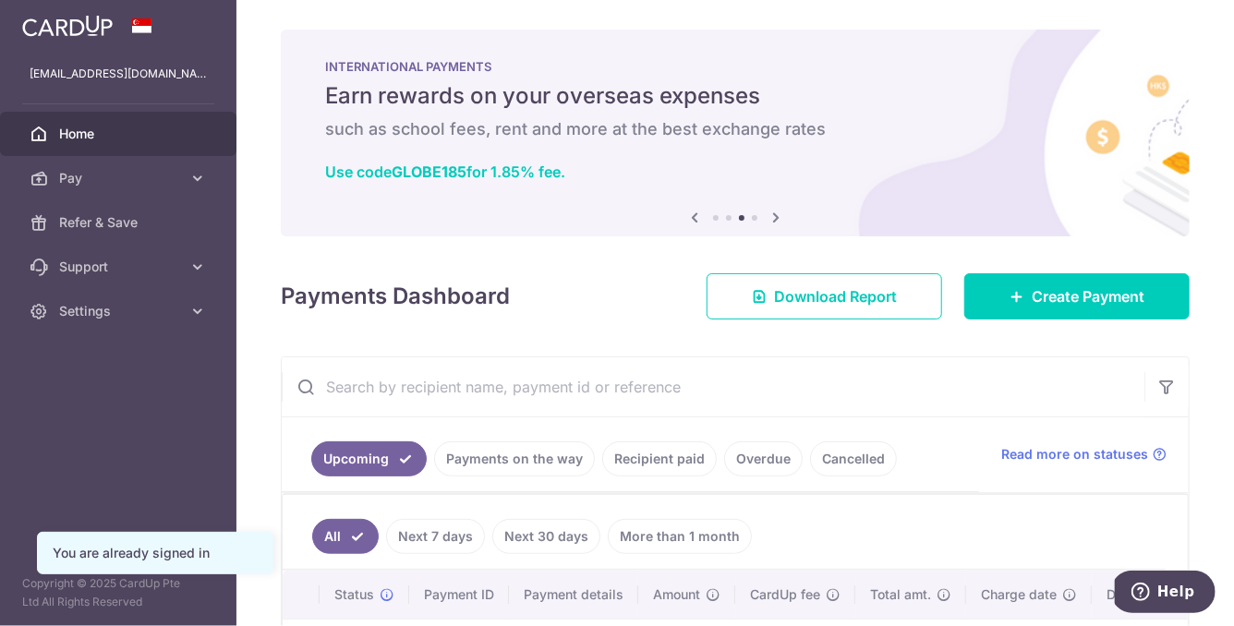
click at [779, 216] on icon at bounding box center [776, 217] width 22 height 23
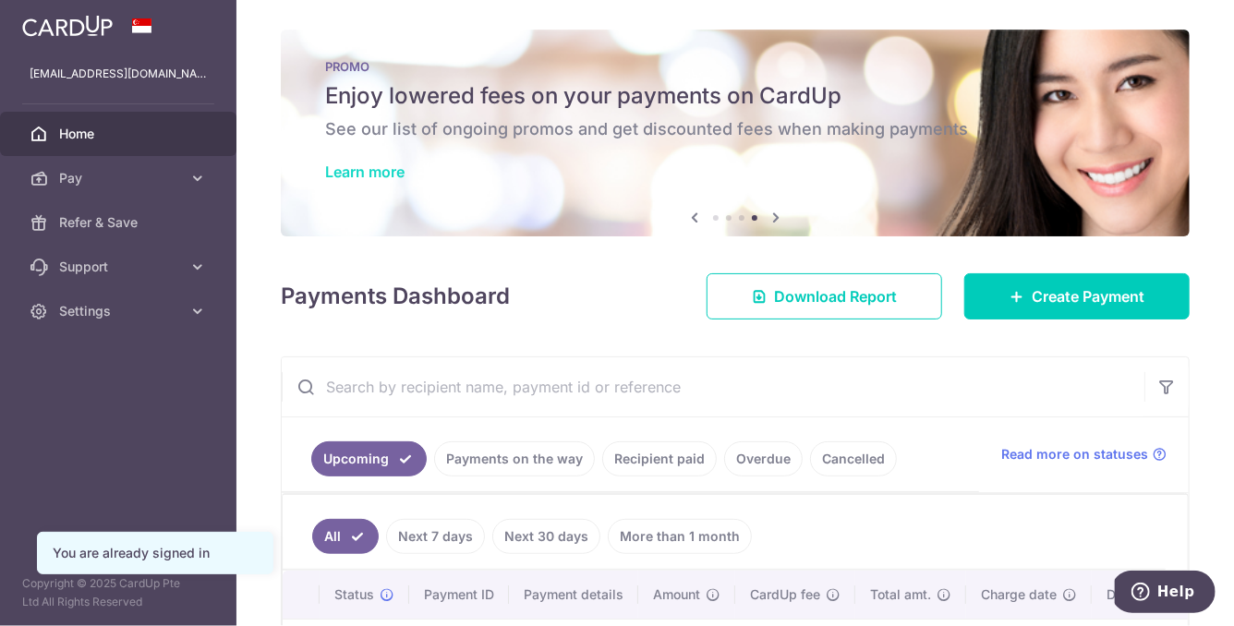
click at [380, 171] on link "Learn more" at bounding box center [364, 172] width 79 height 18
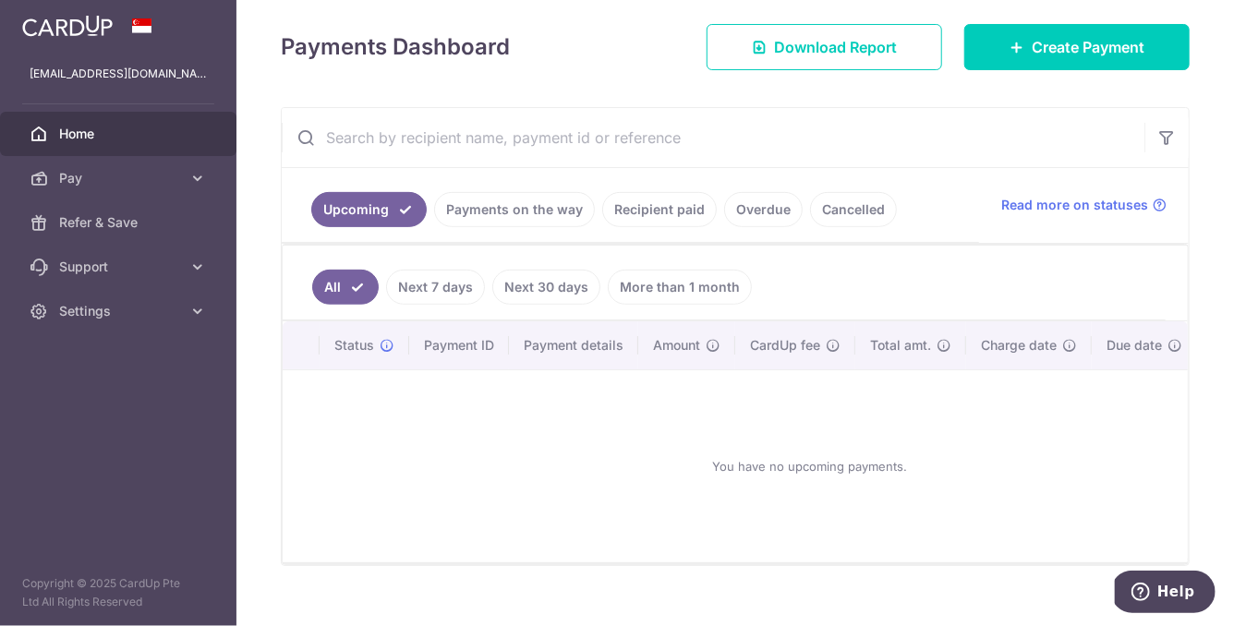
scroll to position [273, 0]
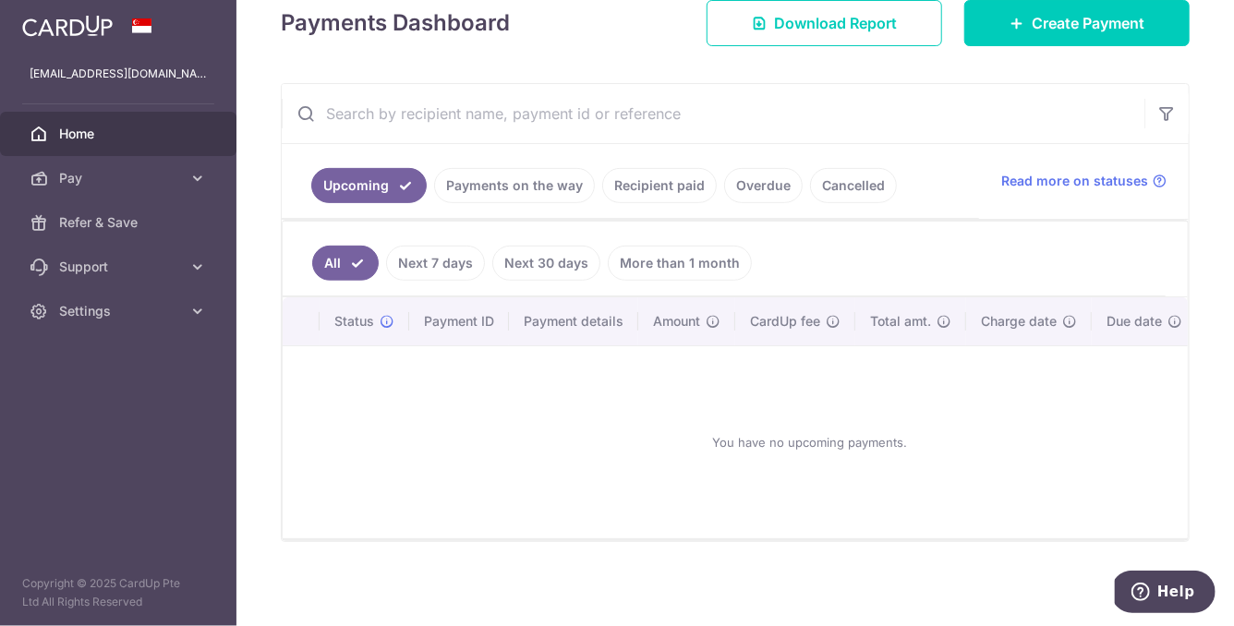
click at [55, 28] on img at bounding box center [67, 26] width 91 height 22
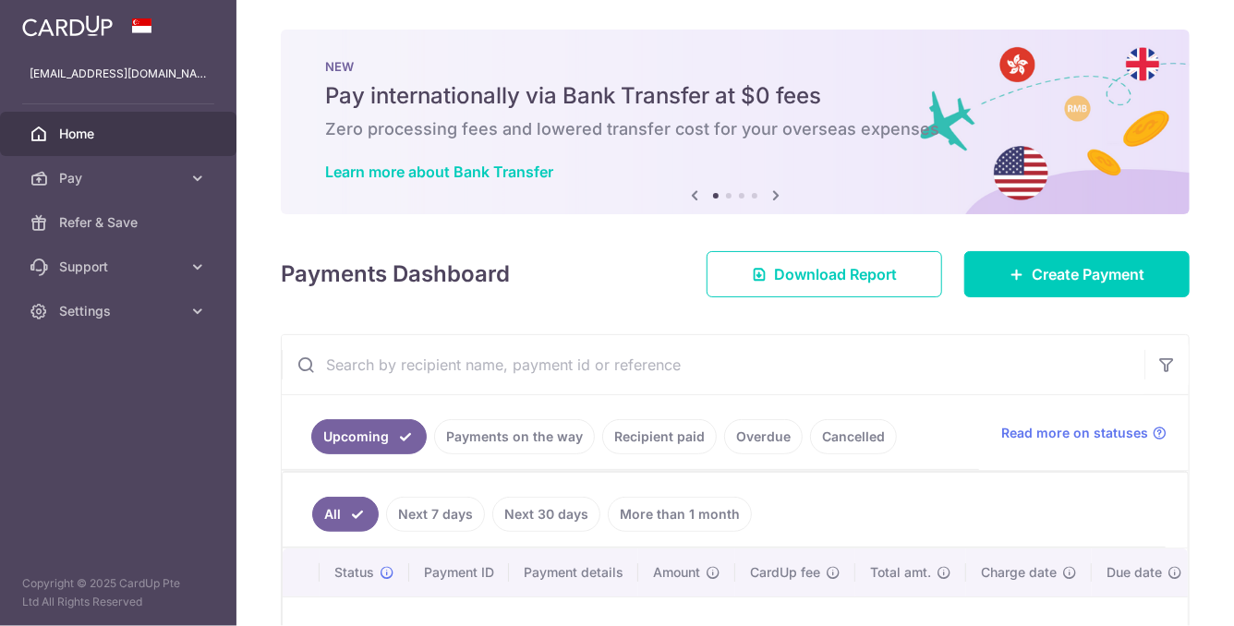
scroll to position [0, 0]
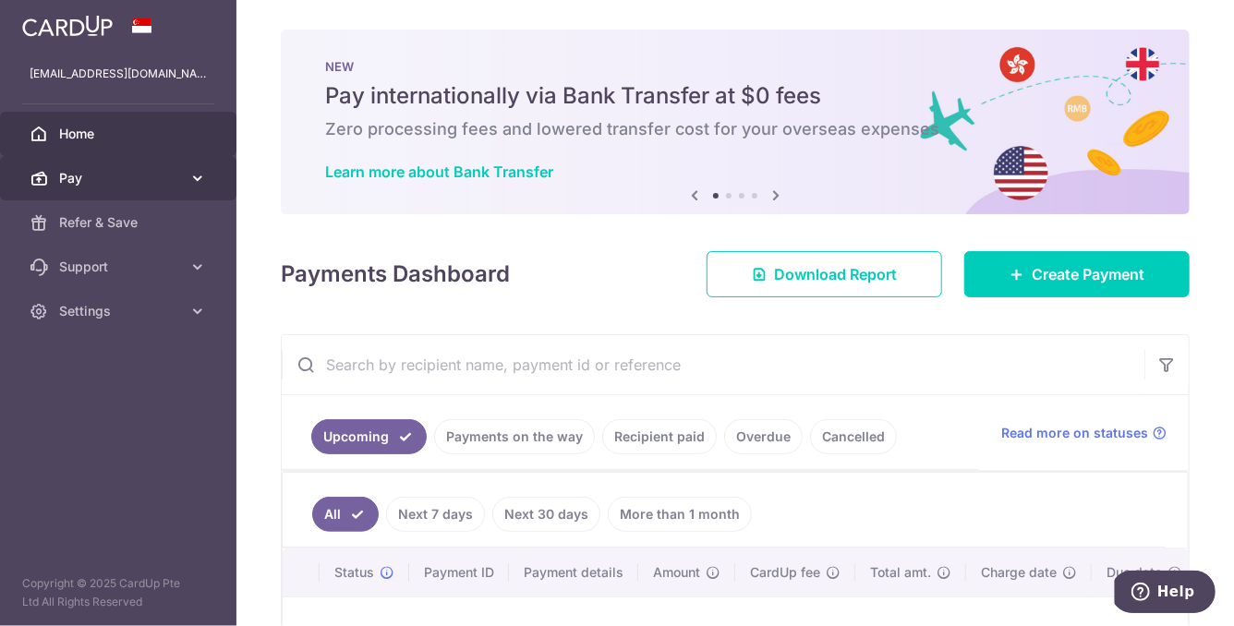
click at [198, 184] on icon at bounding box center [197, 178] width 18 height 18
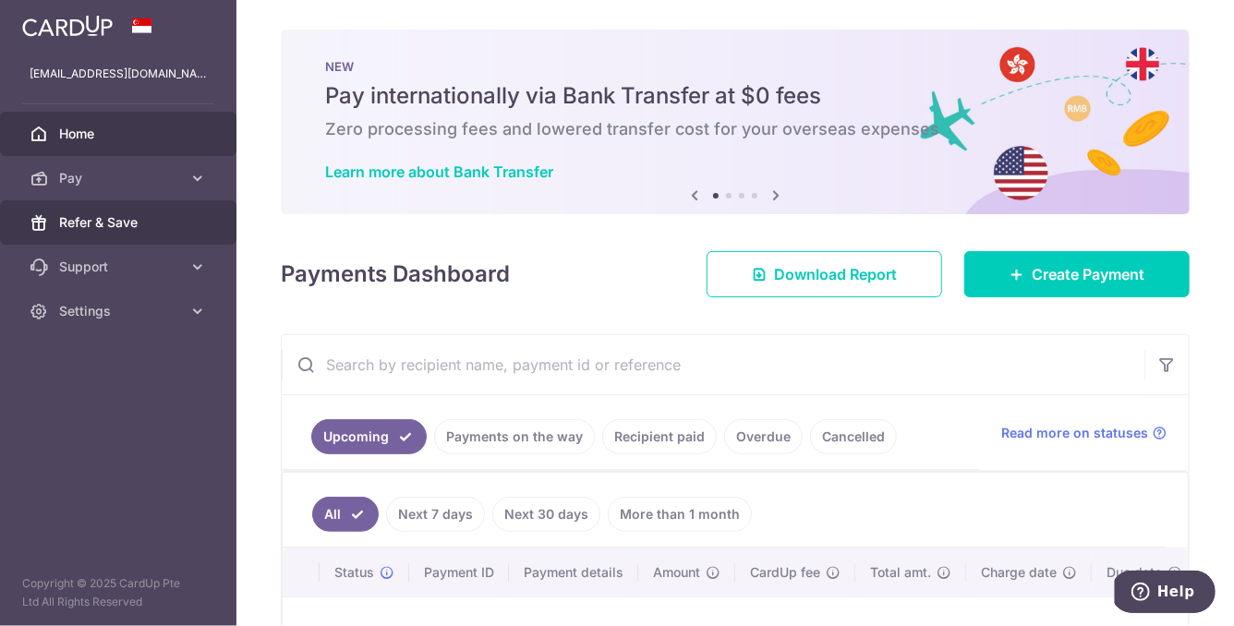
click at [103, 228] on span "Refer & Save" at bounding box center [120, 222] width 122 height 18
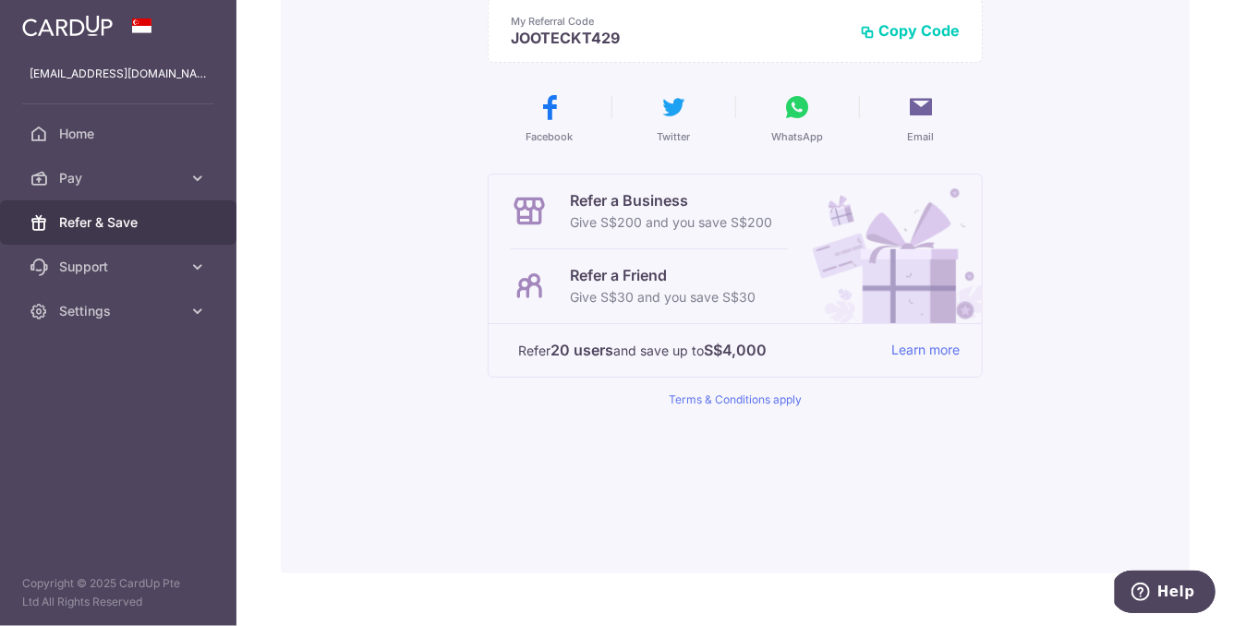
scroll to position [301, 0]
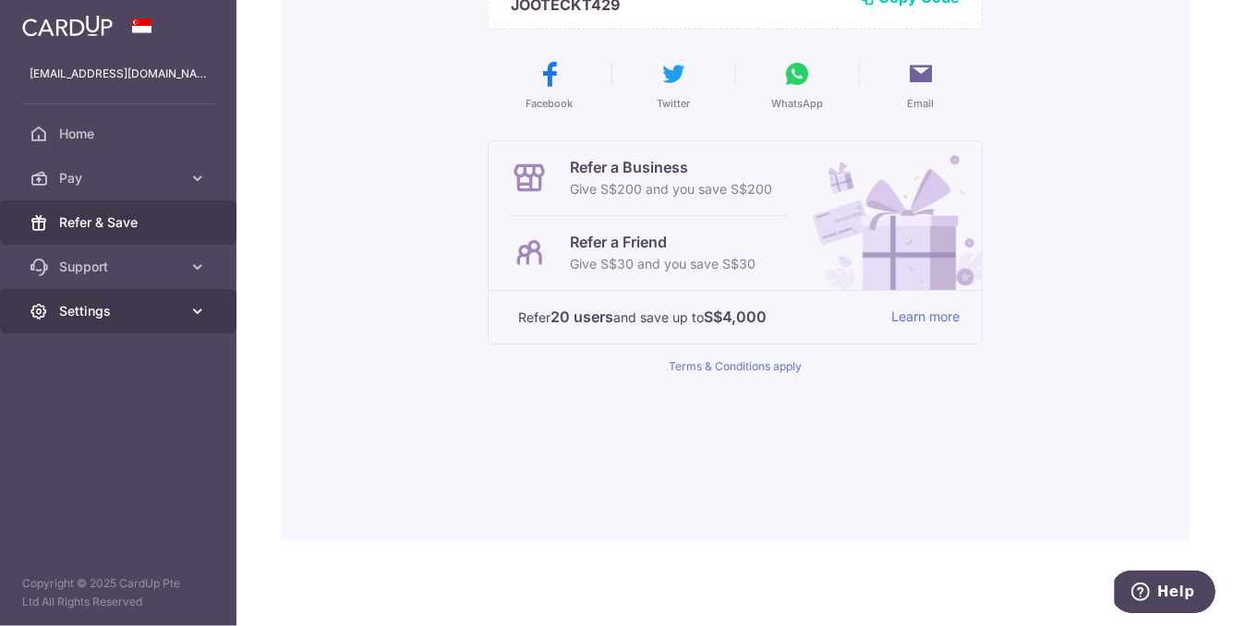
click at [183, 308] on link "Settings" at bounding box center [118, 311] width 236 height 44
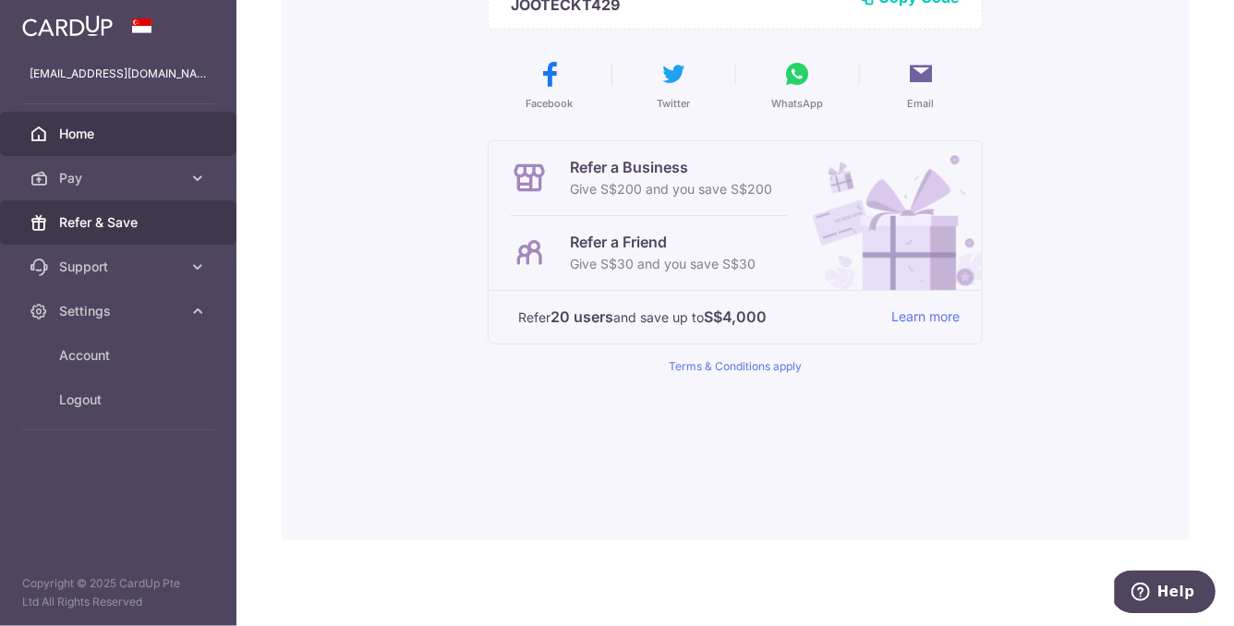
click at [82, 133] on span "Home" at bounding box center [120, 134] width 122 height 18
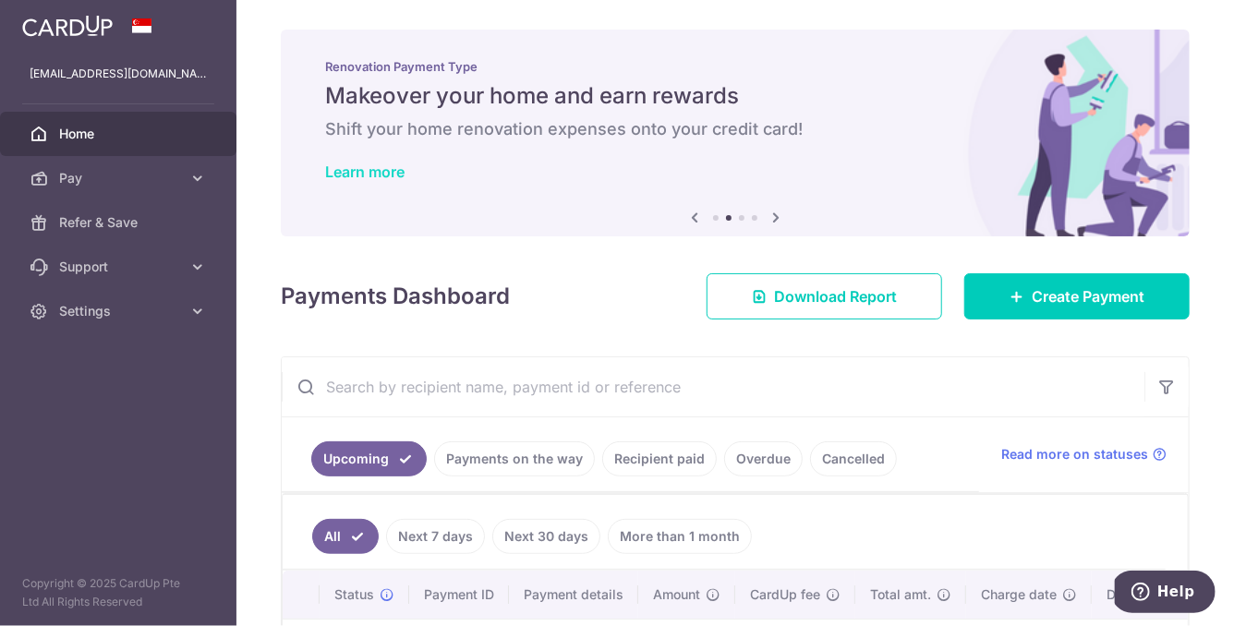
click at [369, 174] on link "Learn more" at bounding box center [364, 172] width 79 height 18
click at [741, 221] on div "Previous Next" at bounding box center [735, 218] width 103 height 22
click at [743, 217] on li at bounding box center [742, 218] width 6 height 6
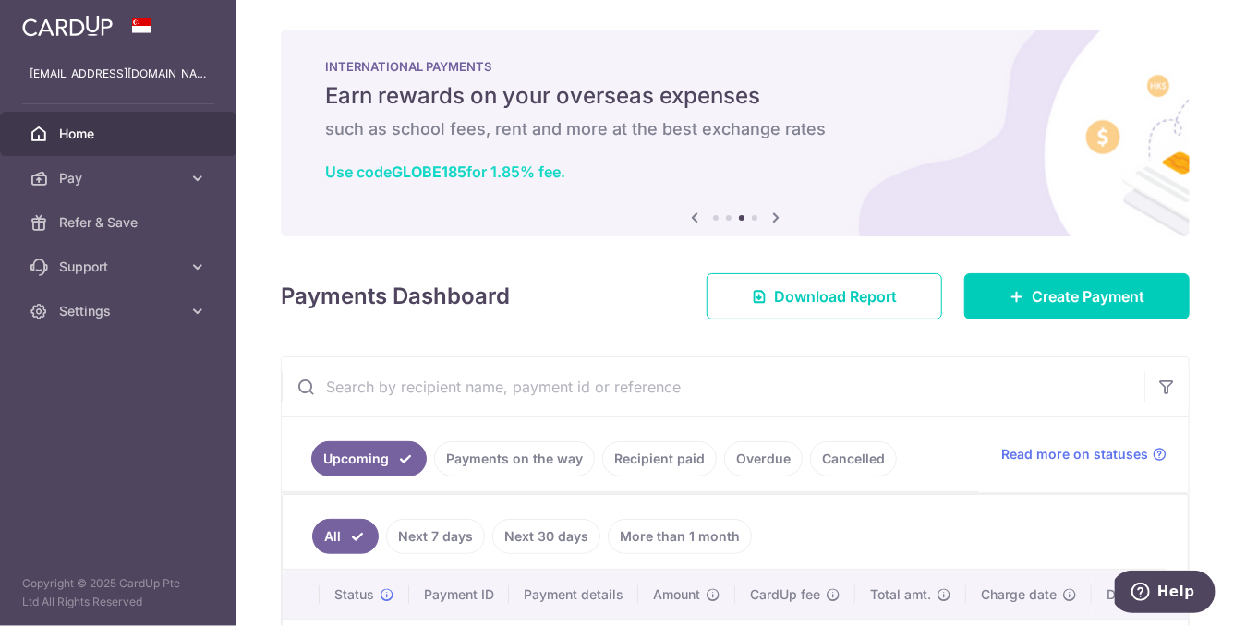
click at [550, 173] on link "Use code GLOBE185 for 1.85% fee." at bounding box center [445, 172] width 240 height 18
click at [756, 222] on div "Previous Next" at bounding box center [735, 218] width 103 height 22
click at [755, 214] on div "Previous Next" at bounding box center [735, 218] width 103 height 22
click at [755, 215] on li at bounding box center [755, 218] width 6 height 6
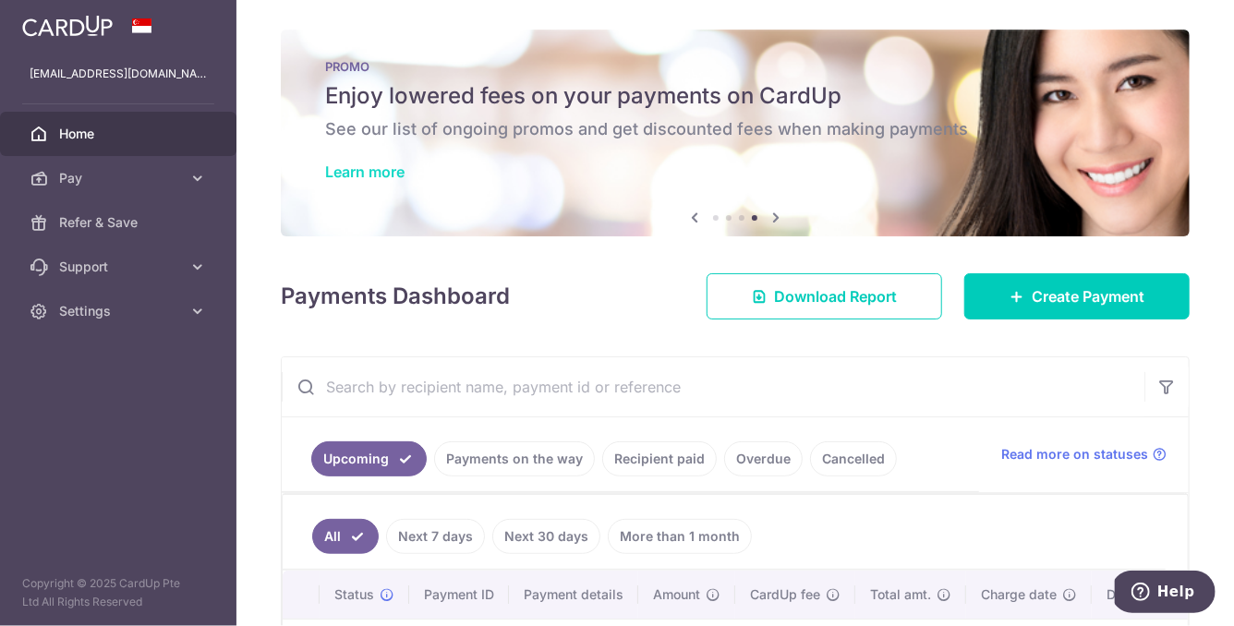
click at [391, 172] on link "Learn more" at bounding box center [364, 172] width 79 height 18
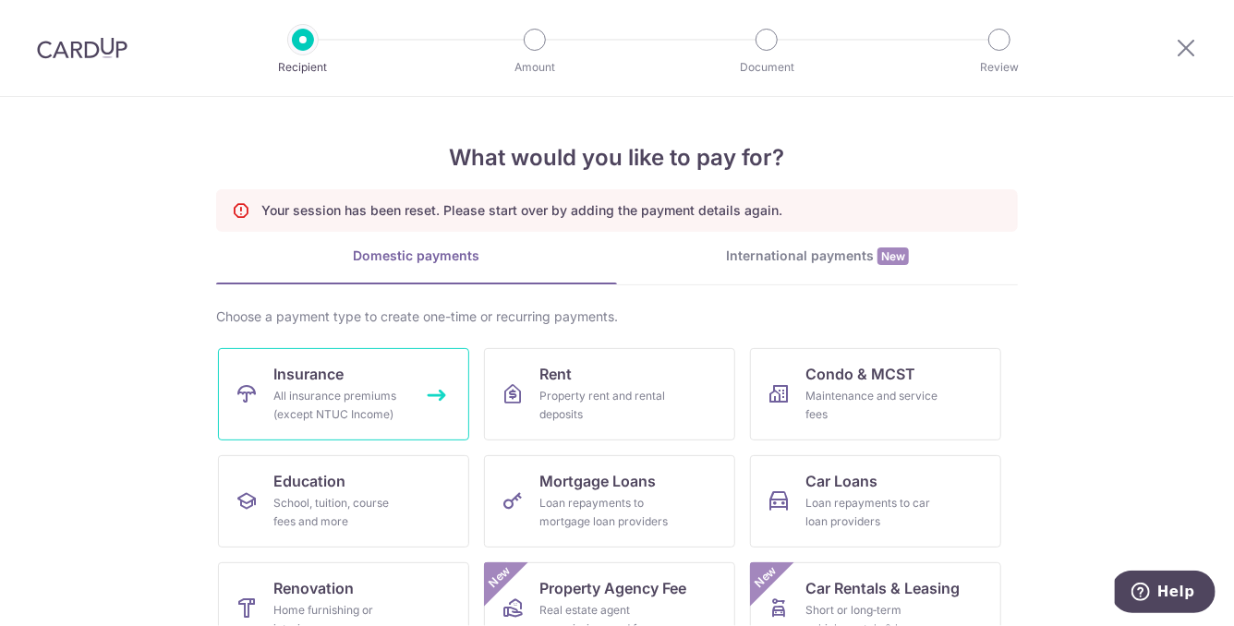
click at [305, 415] on div "All insurance premiums (except NTUC Income)" at bounding box center [339, 405] width 133 height 37
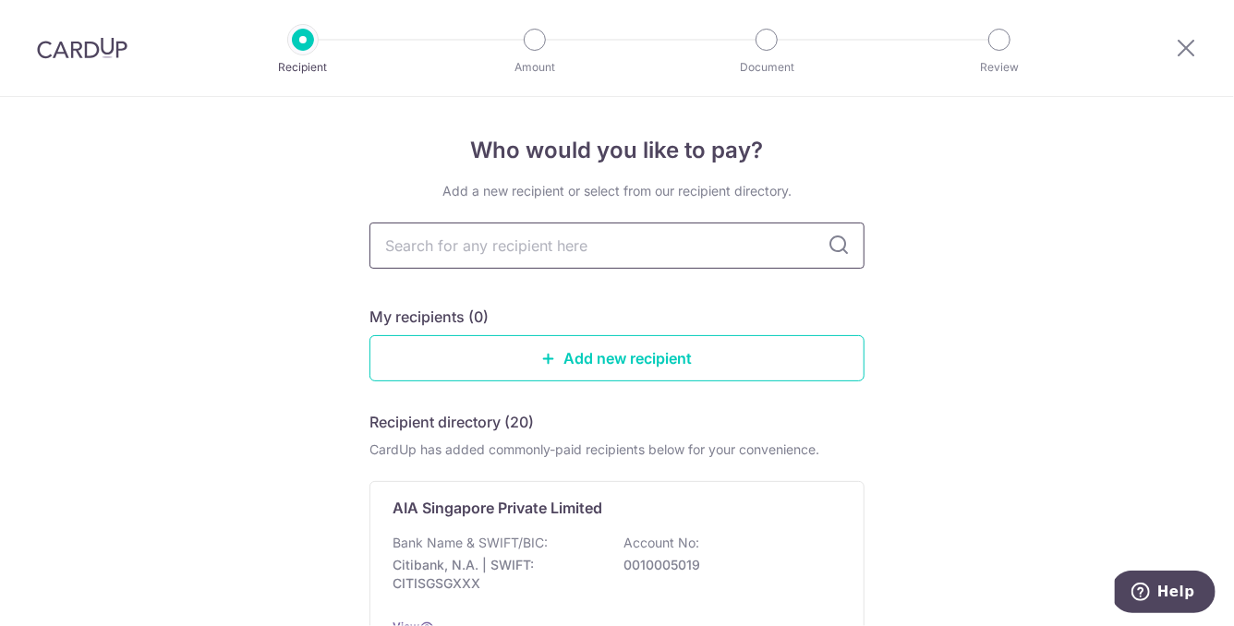
click at [474, 260] on input "text" at bounding box center [616, 246] width 495 height 46
type input "prudential"
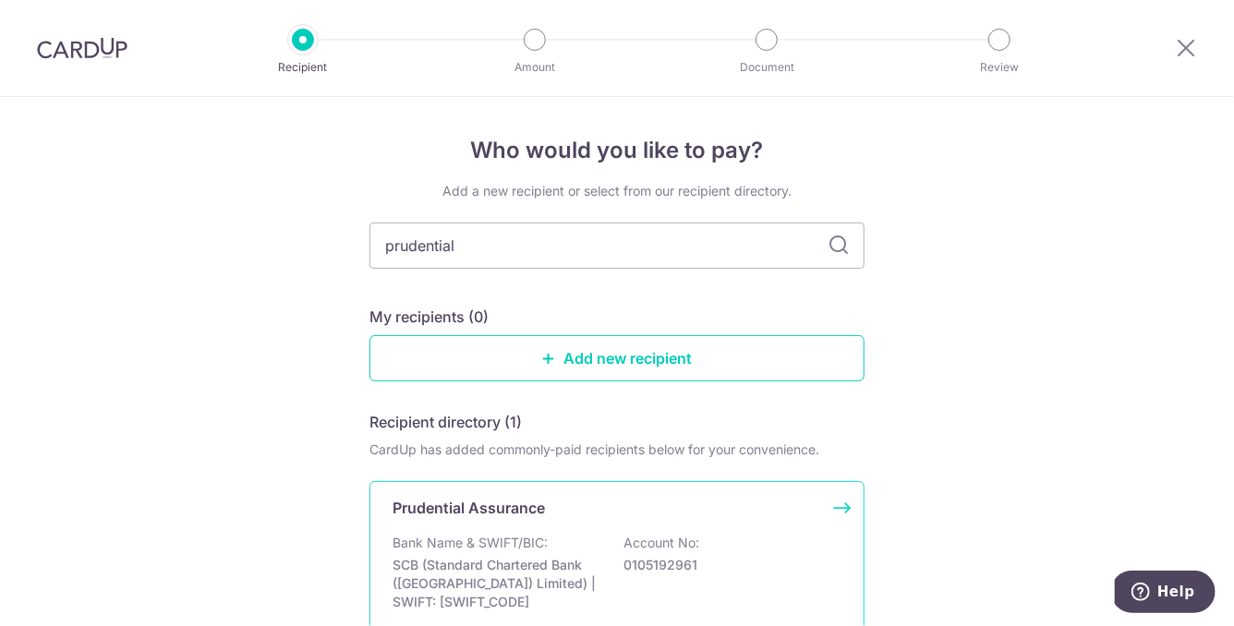
click at [429, 573] on p "SCB (Standard Chartered Bank ([GEOGRAPHIC_DATA]) Limited) | SWIFT: [SWIFT_CODE]" at bounding box center [496, 583] width 207 height 55
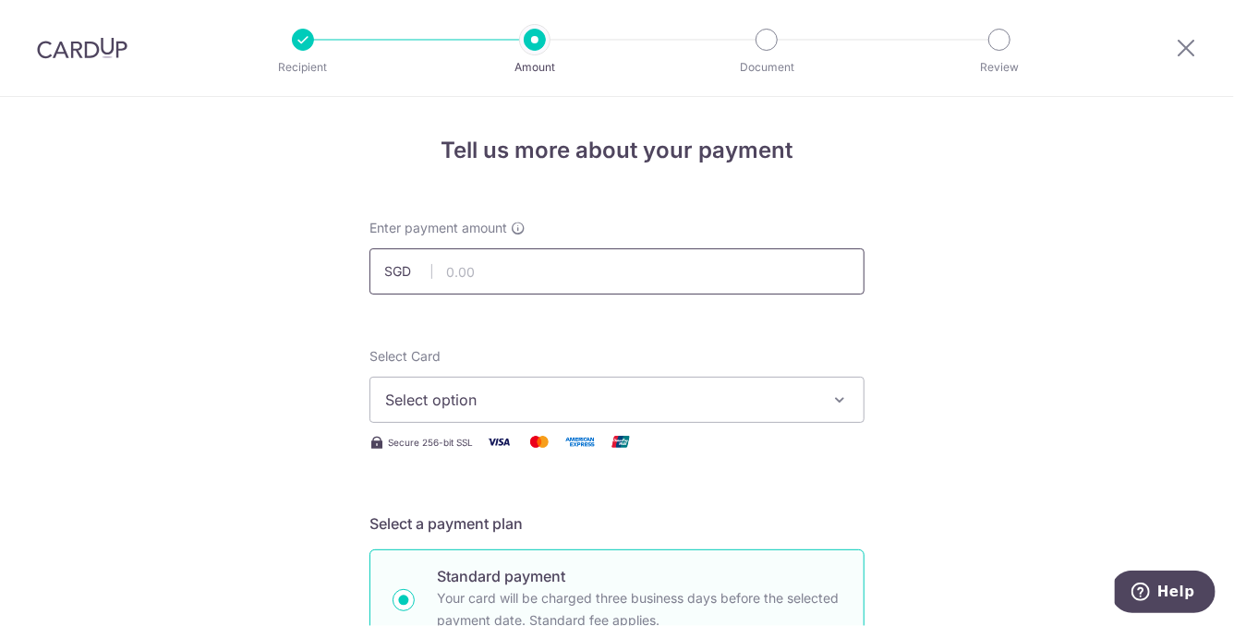
click at [495, 275] on input "text" at bounding box center [616, 271] width 495 height 46
type input "1,054.40"
click at [481, 393] on span "Select option" at bounding box center [600, 400] width 430 height 22
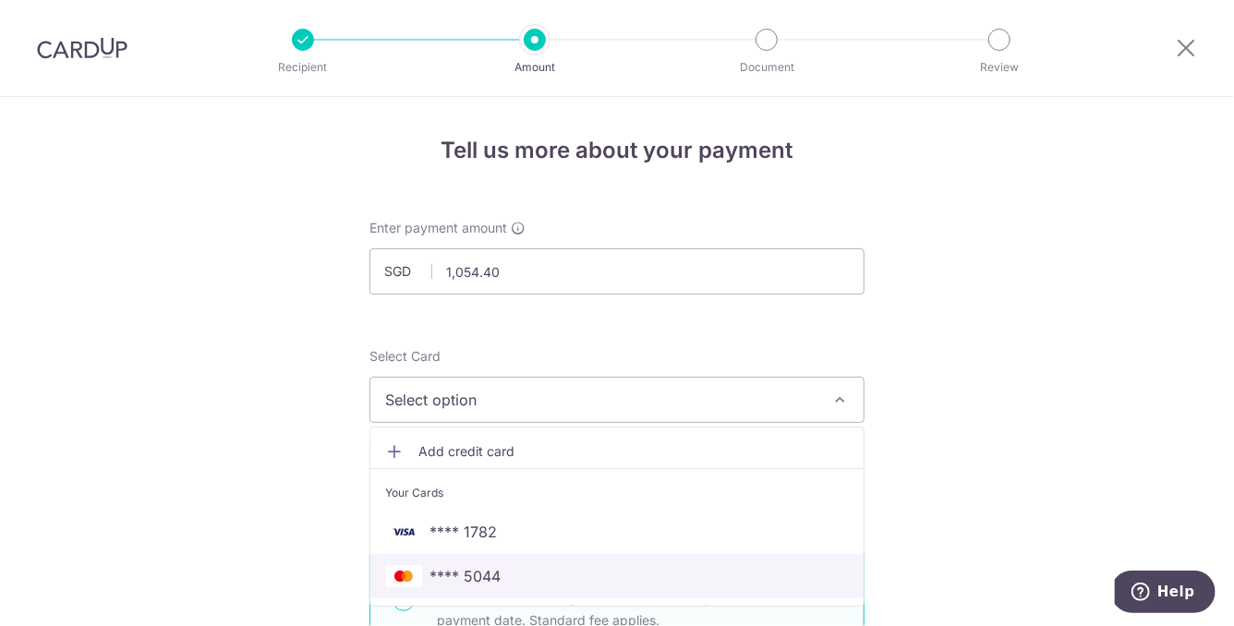
drag, startPoint x: 456, startPoint y: 567, endPoint x: 292, endPoint y: 473, distance: 189.5
click at [456, 567] on span "**** 5044" at bounding box center [465, 576] width 71 height 22
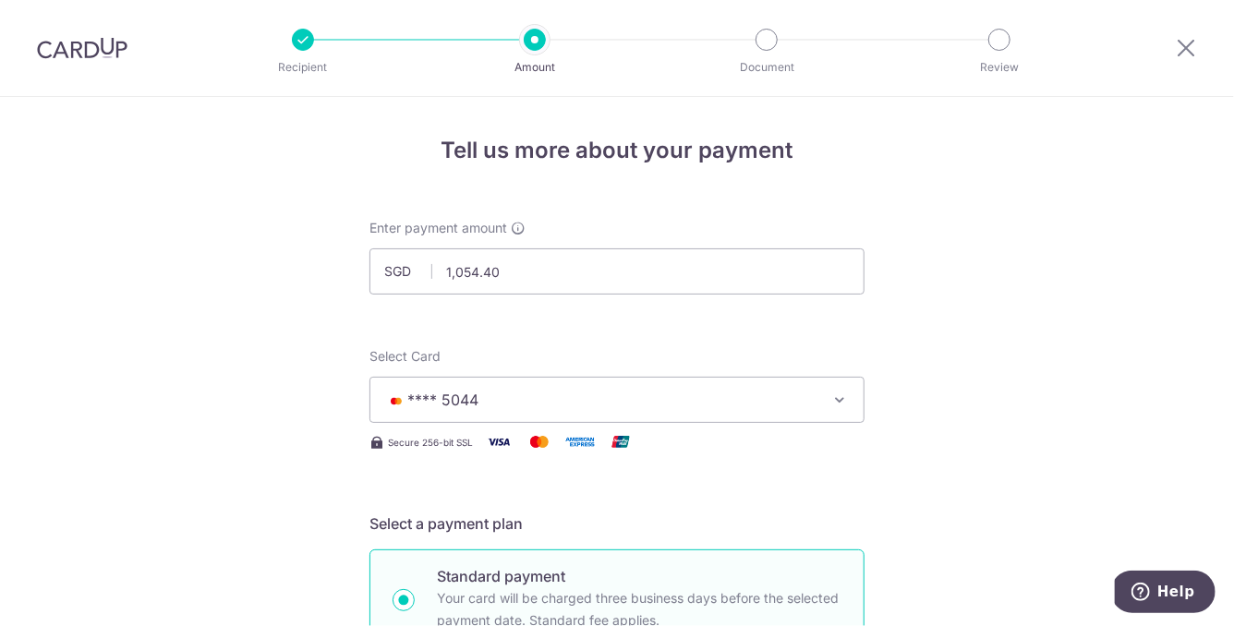
scroll to position [508, 0]
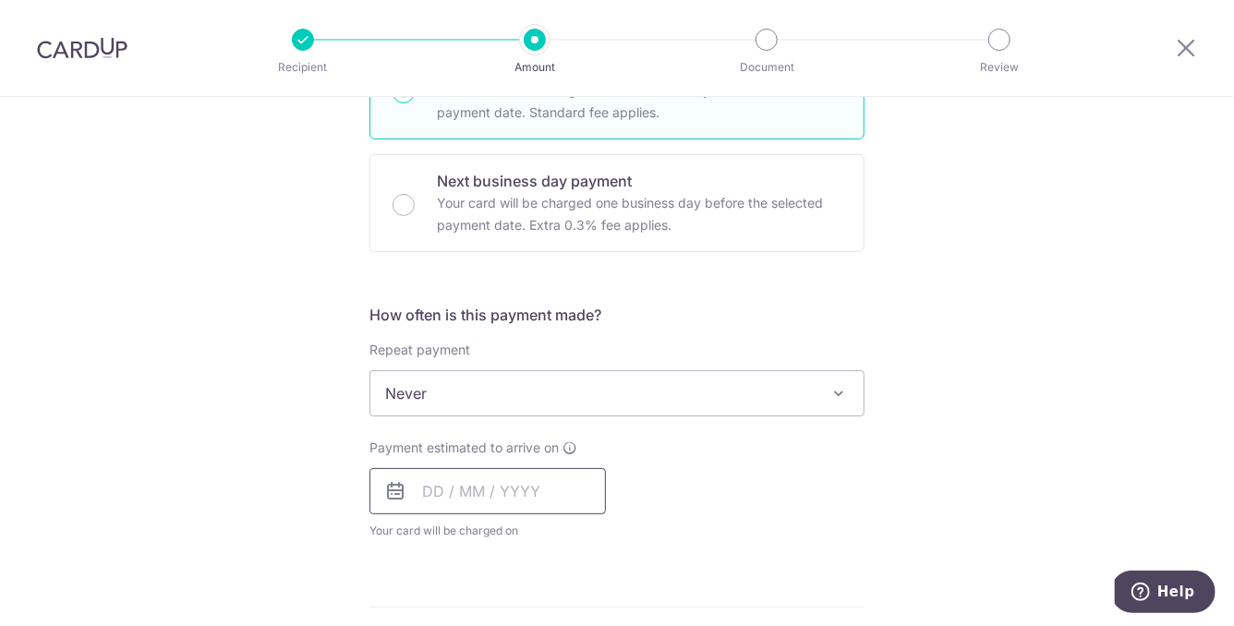
click at [424, 491] on input "text" at bounding box center [487, 491] width 236 height 46
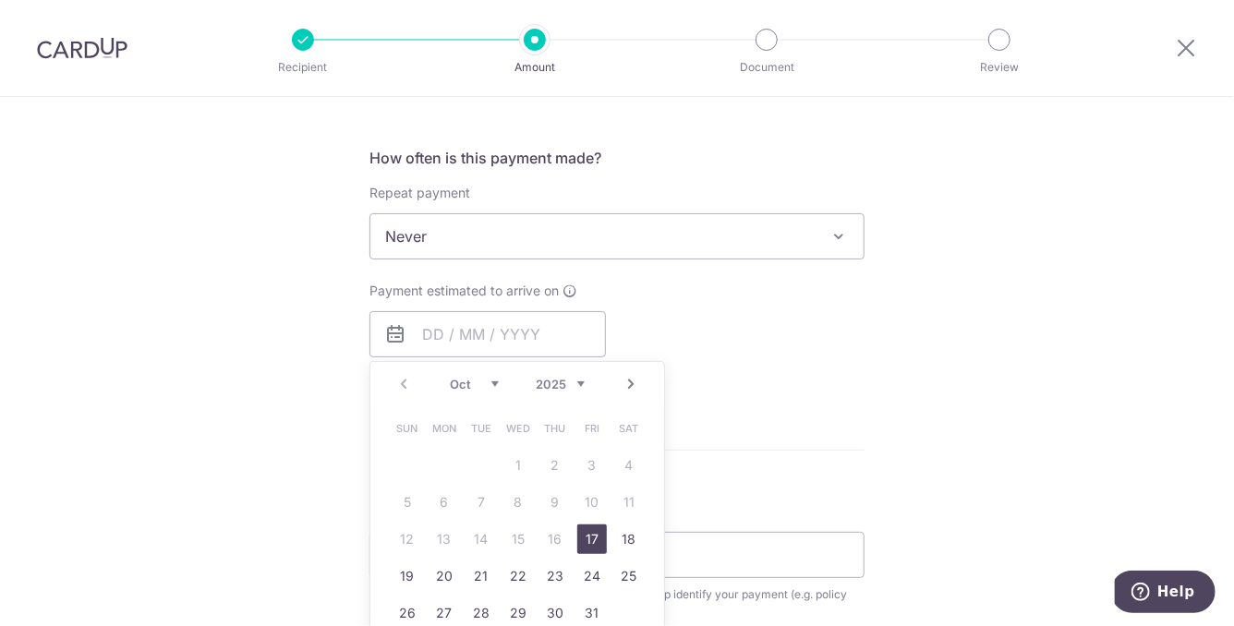
click at [589, 537] on link "17" at bounding box center [592, 540] width 30 height 30
click at [714, 332] on div "Payment estimated to arrive on Prev Next Oct Nov Dec 2025 2026 2027 2028 2029 2…" at bounding box center [616, 333] width 517 height 102
click at [239, 271] on div "Tell us more about your payment Enter payment amount SGD 1,054.40 1054.40 Selec…" at bounding box center [617, 267] width 1234 height 1671
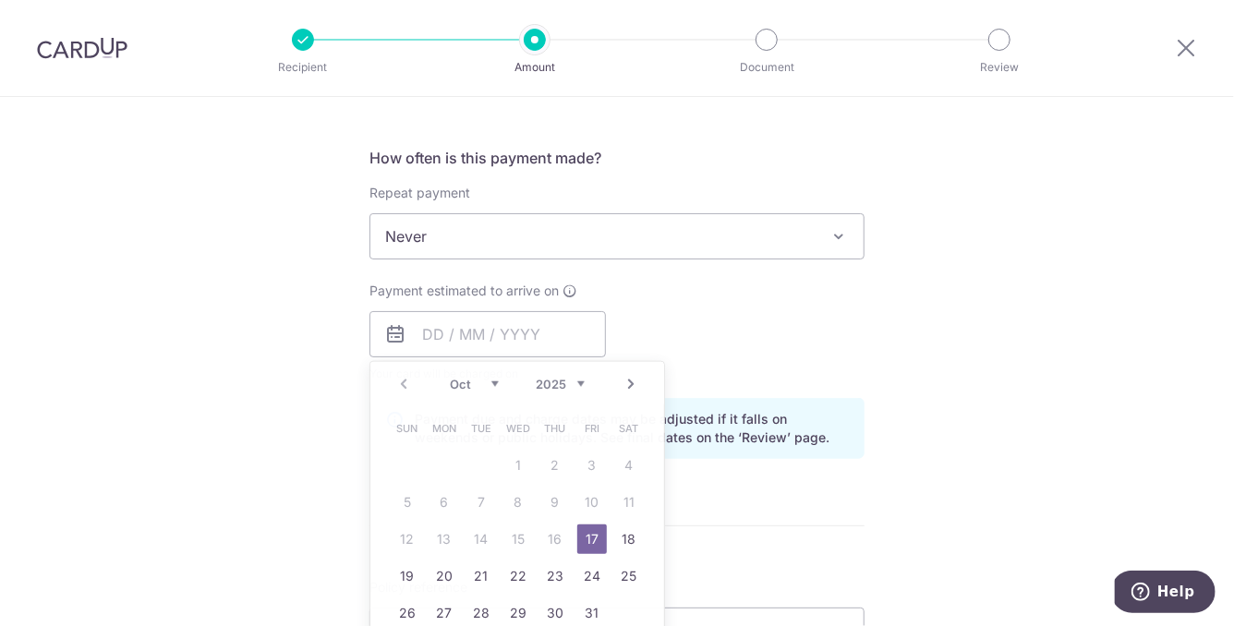
type input "[DATE]"
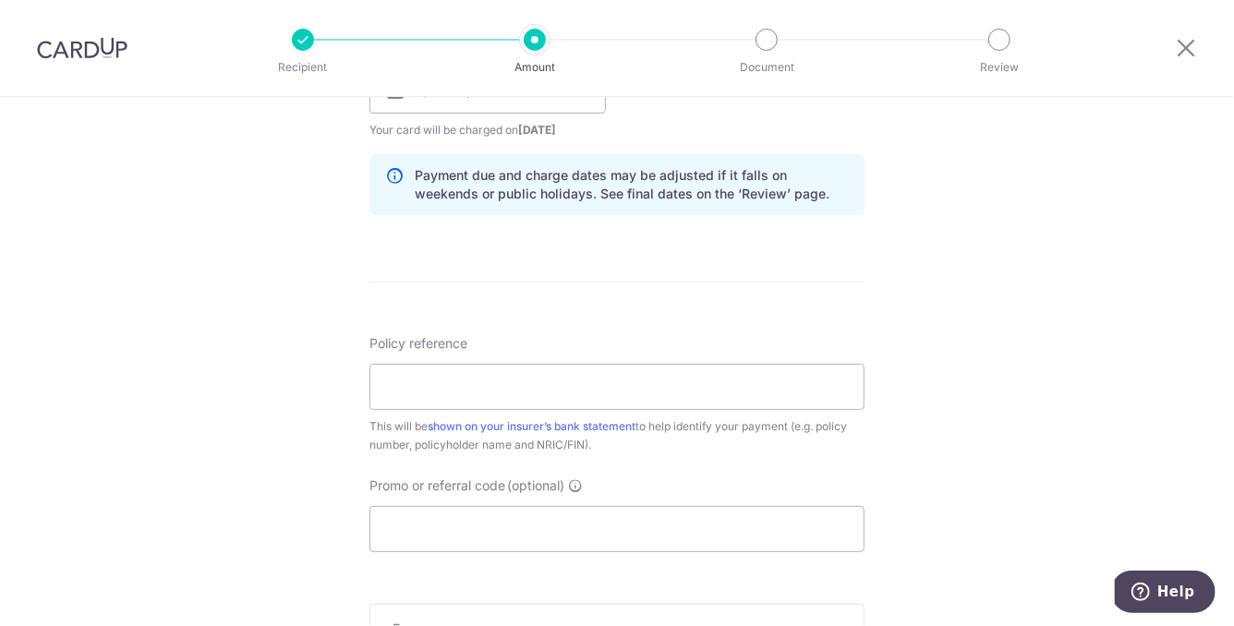
scroll to position [910, 0]
click at [487, 371] on input "Policy reference" at bounding box center [616, 386] width 495 height 46
type input "50222312"
click at [449, 522] on input "Promo or referral code (optional)" at bounding box center [616, 528] width 495 height 46
paste input "OFF225"
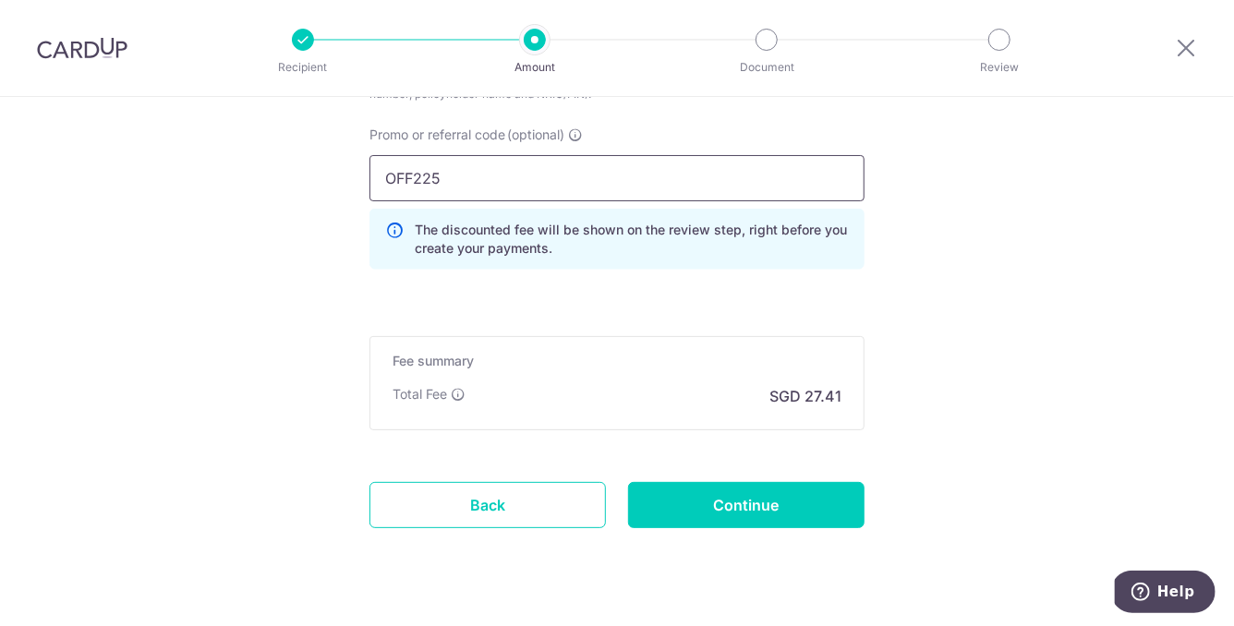
scroll to position [1265, 0]
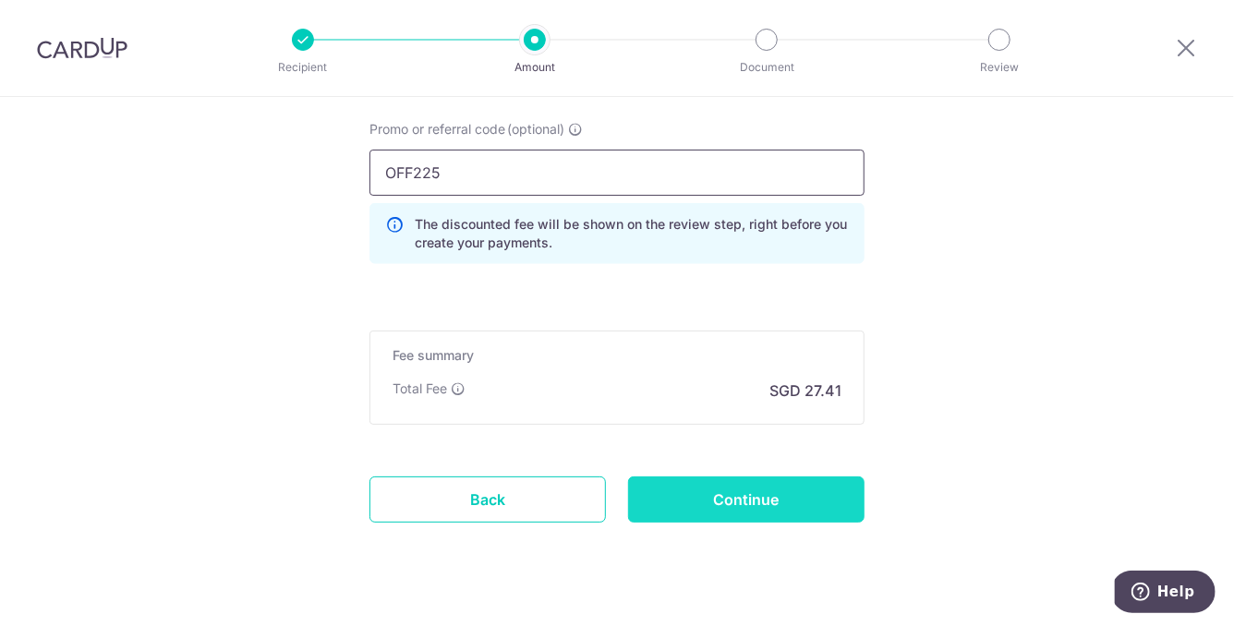
type input "OFF225"
click at [684, 494] on input "Continue" at bounding box center [746, 500] width 236 height 46
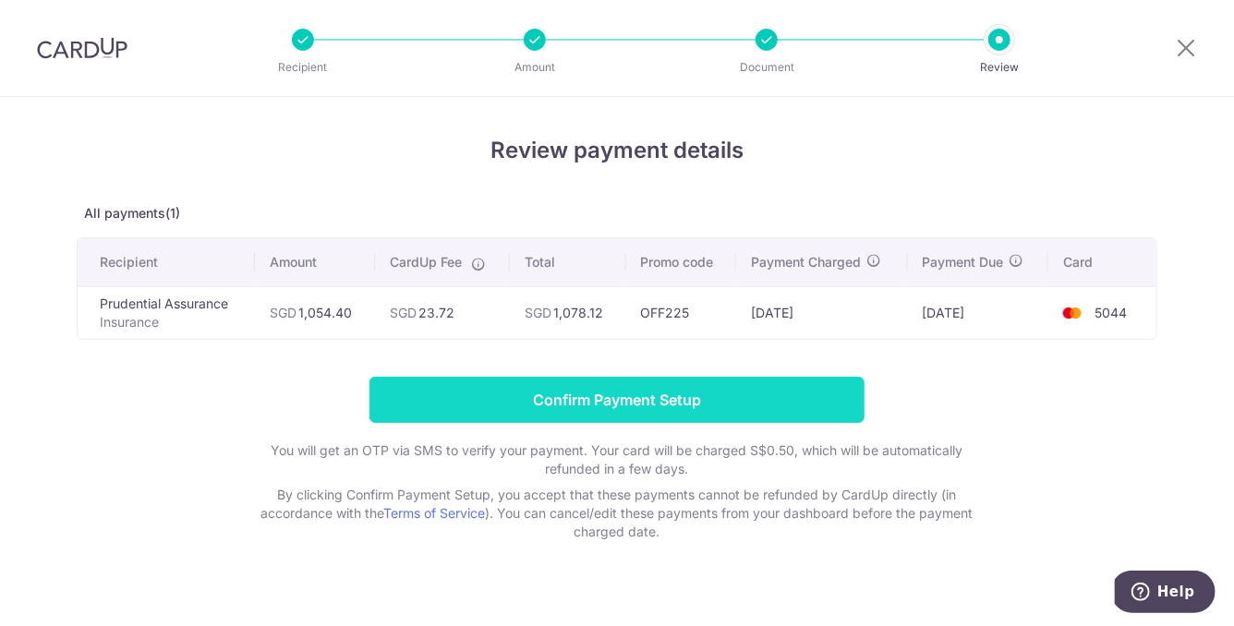
click at [587, 399] on input "Confirm Payment Setup" at bounding box center [616, 400] width 495 height 46
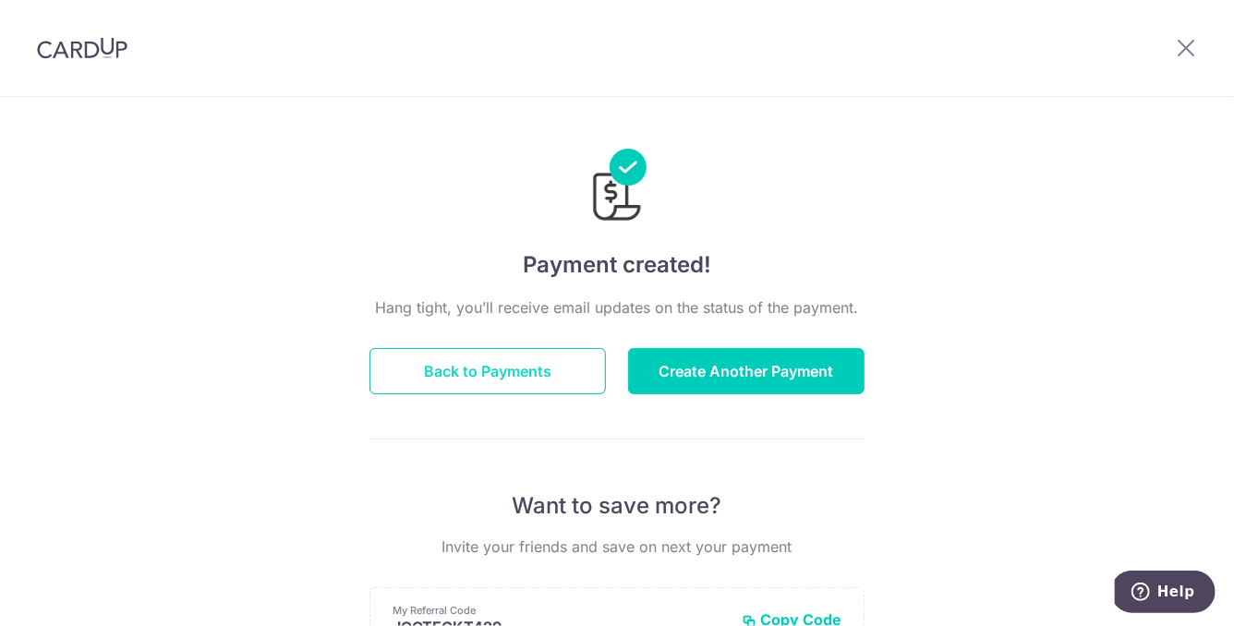
click at [532, 364] on button "Back to Payments" at bounding box center [487, 371] width 236 height 46
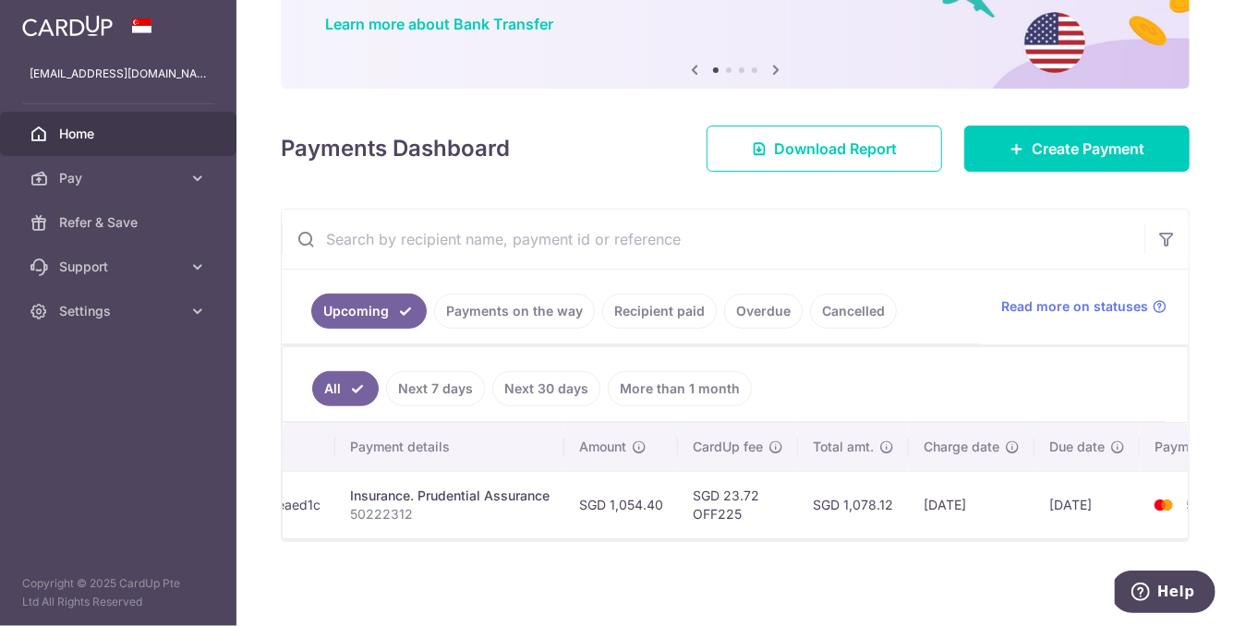
scroll to position [0, 406]
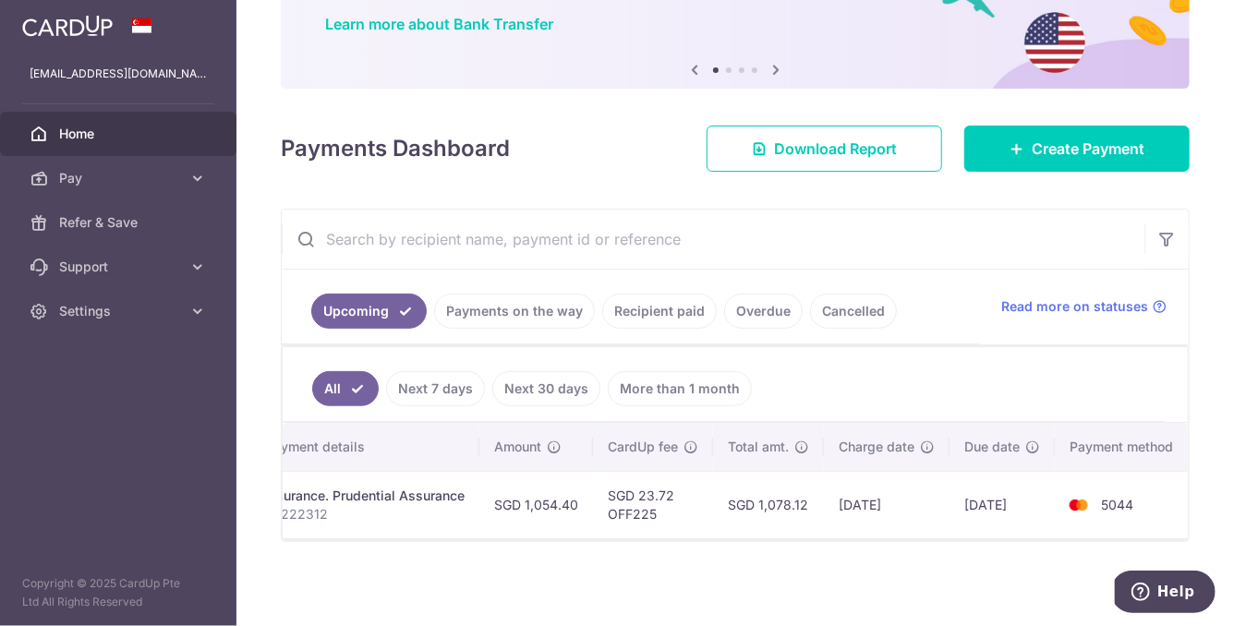
click at [675, 575] on div "× Pause Schedule Pause all future payments in this series Pause just this one p…" at bounding box center [735, 313] width 998 height 626
